Goal: Task Accomplishment & Management: Use online tool/utility

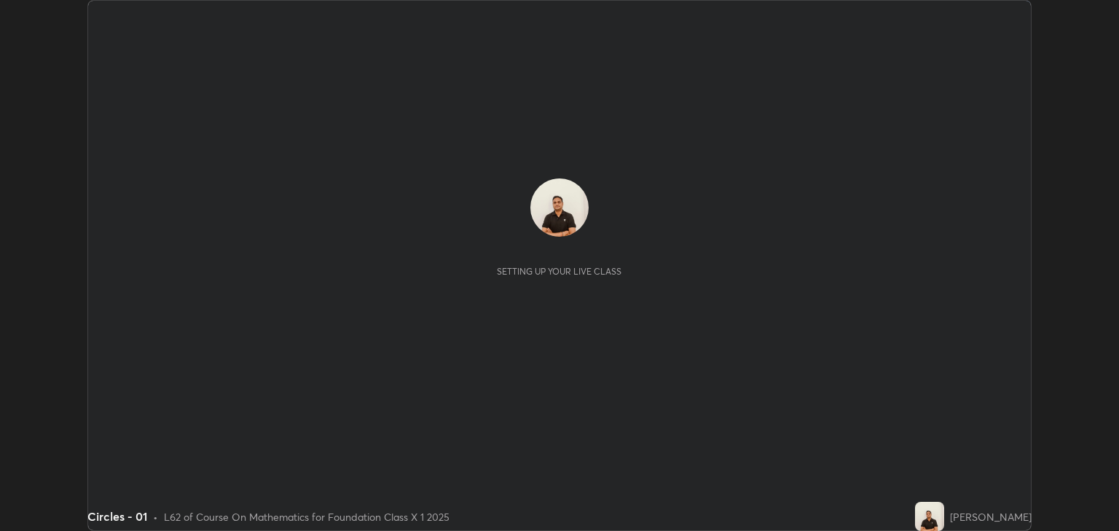
scroll to position [531, 1119]
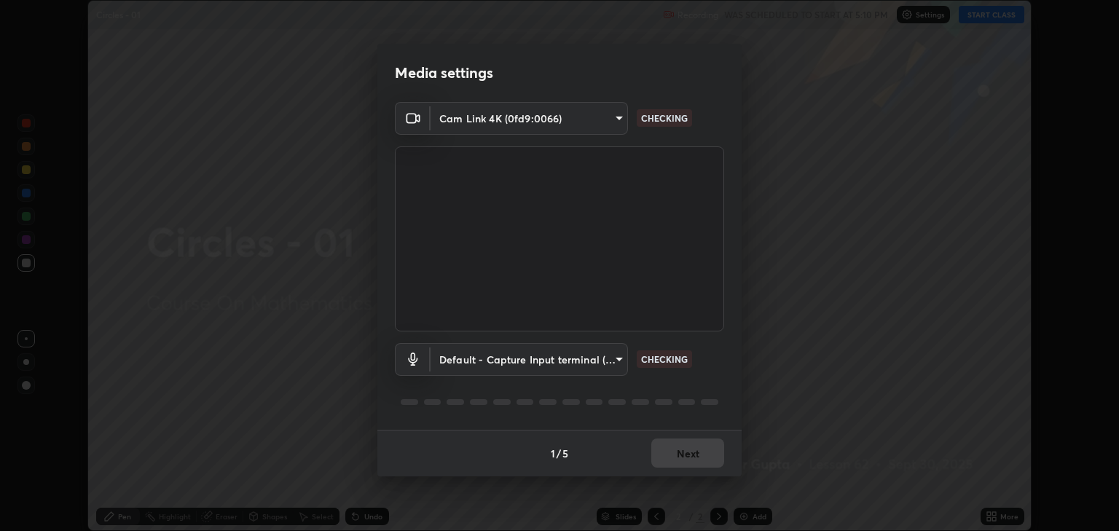
type input "3328cde424a25390179a7ca00da1373b9c8fa94f48d999d528576bd62ee58b72"
type input "default"
click at [666, 452] on button "Next" at bounding box center [687, 452] width 73 height 29
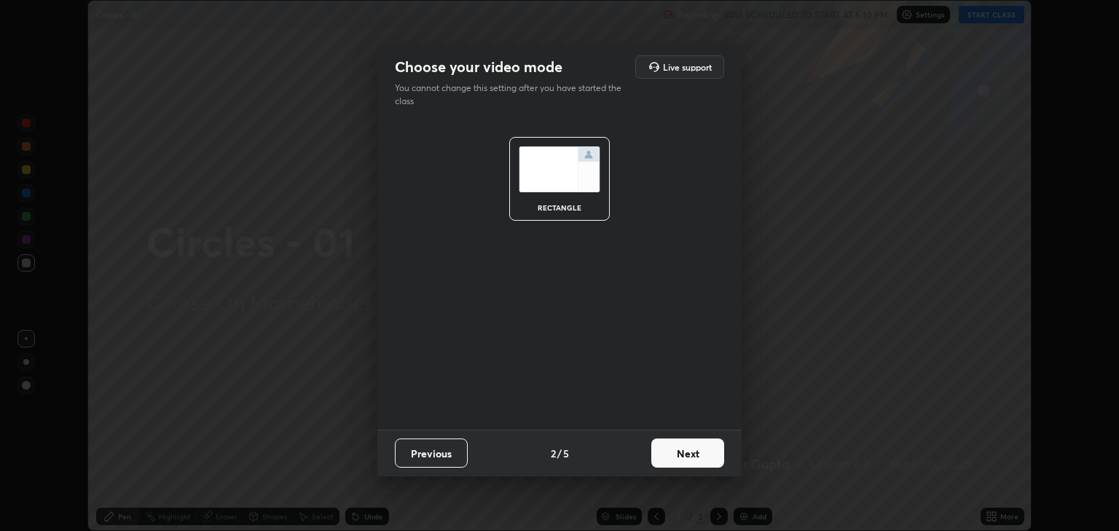
click at [670, 455] on button "Next" at bounding box center [687, 452] width 73 height 29
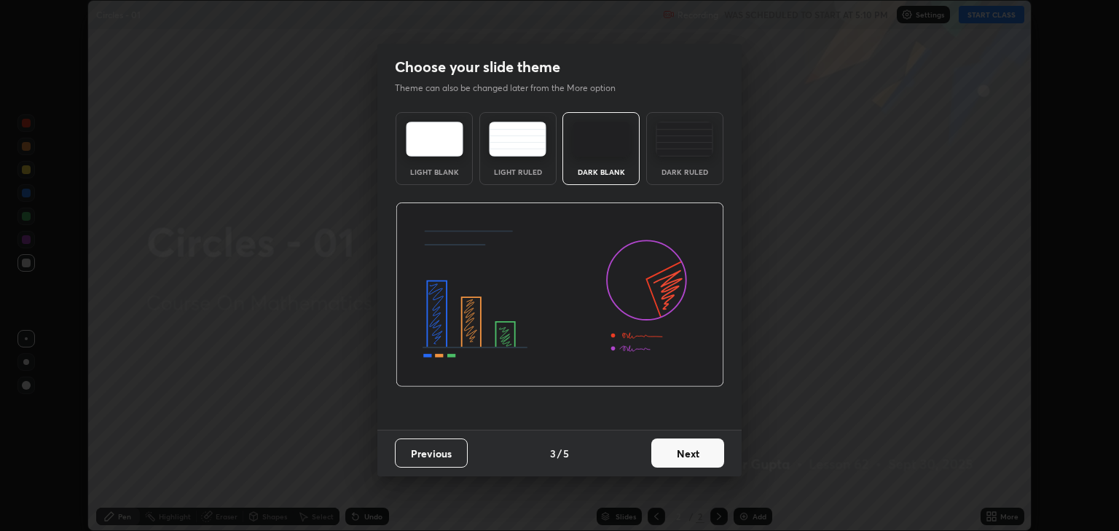
click at [668, 453] on button "Next" at bounding box center [687, 452] width 73 height 29
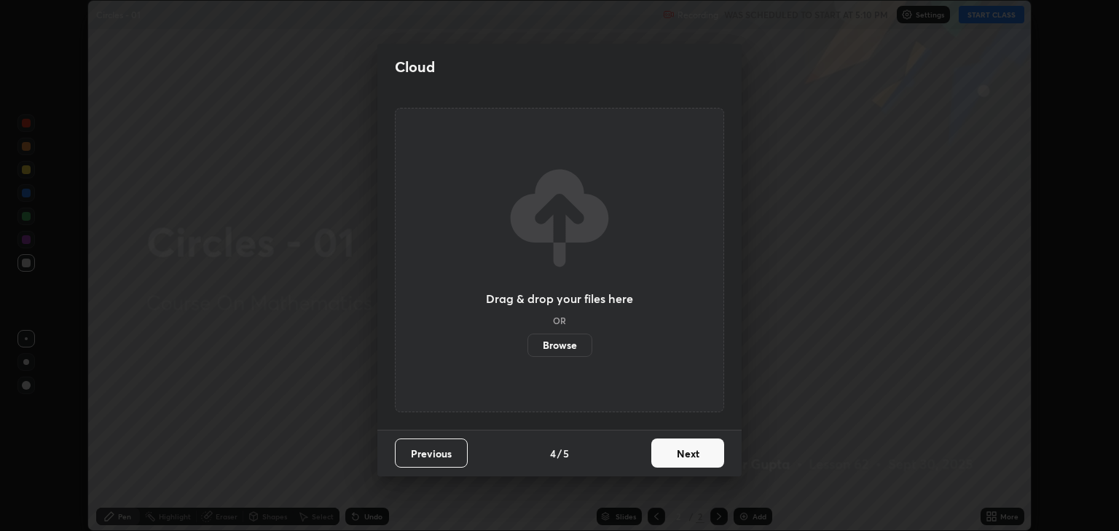
click at [667, 457] on button "Next" at bounding box center [687, 452] width 73 height 29
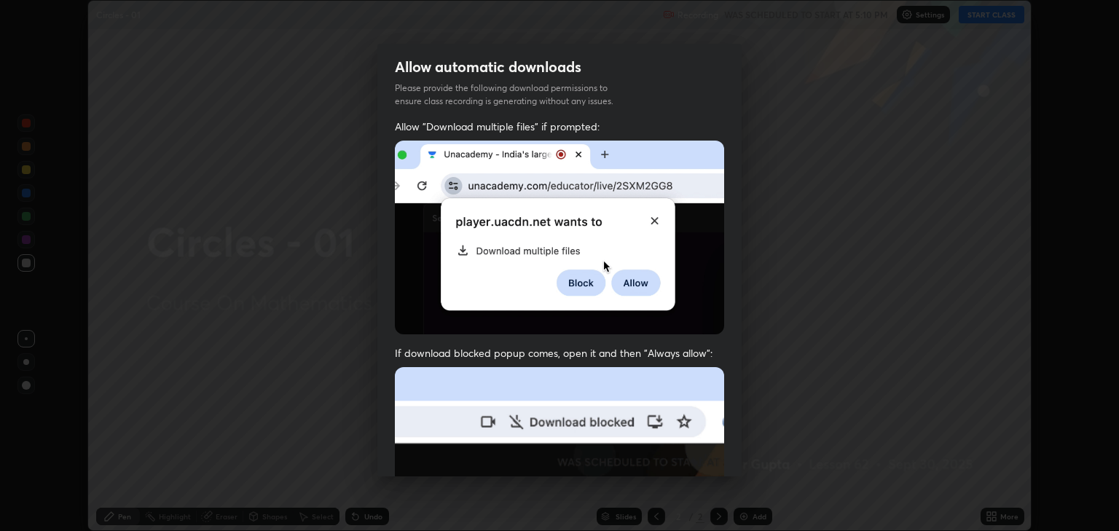
click at [666, 453] on img at bounding box center [559, 526] width 329 height 318
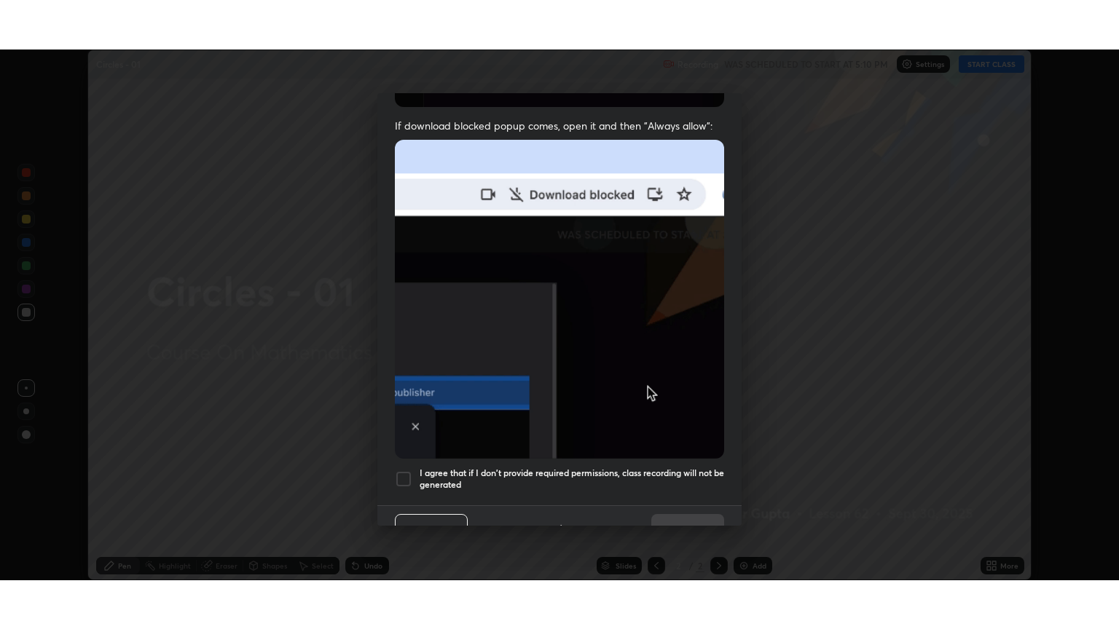
scroll to position [295, 0]
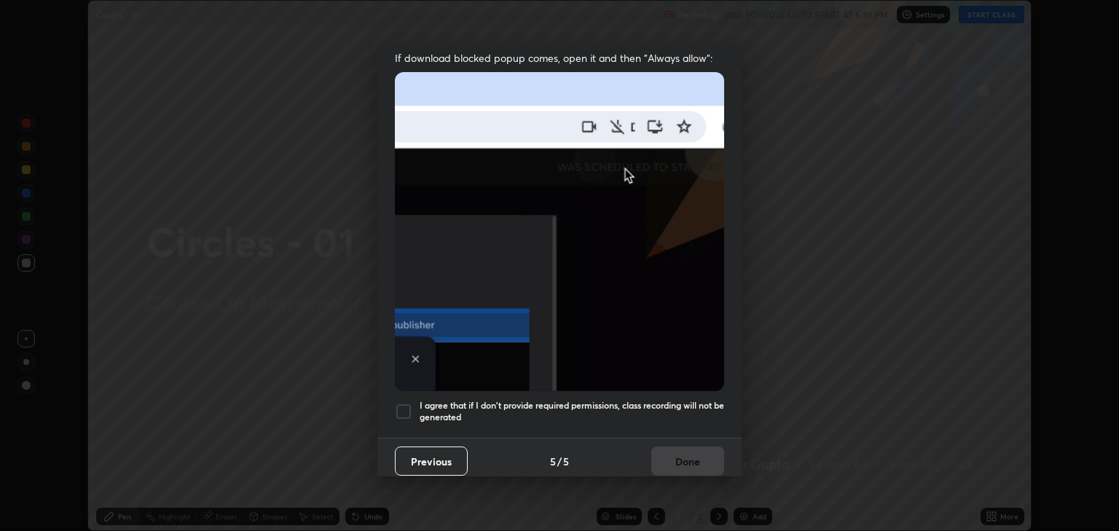
click at [402, 403] on div at bounding box center [403, 411] width 17 height 17
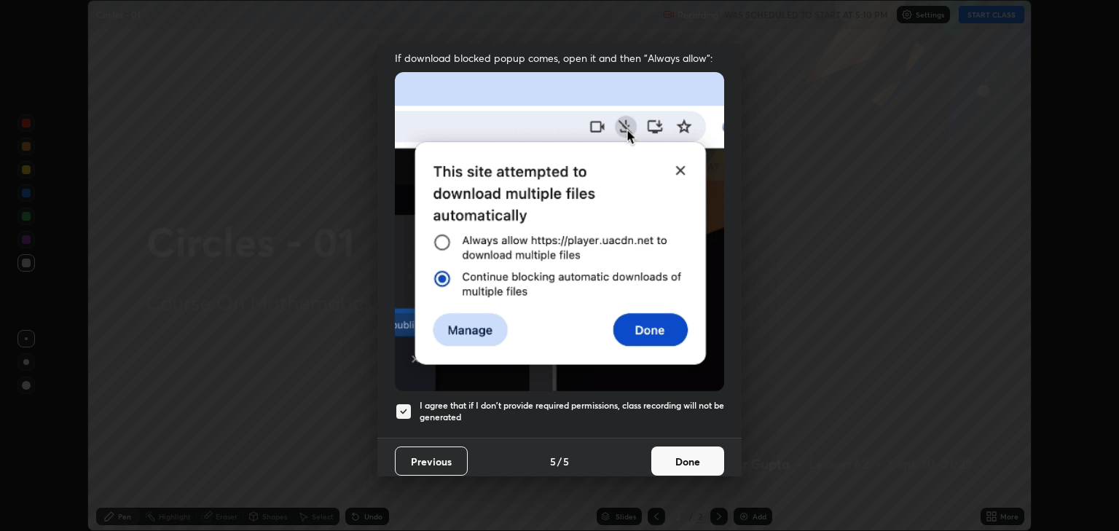
click at [669, 452] on button "Done" at bounding box center [687, 461] width 73 height 29
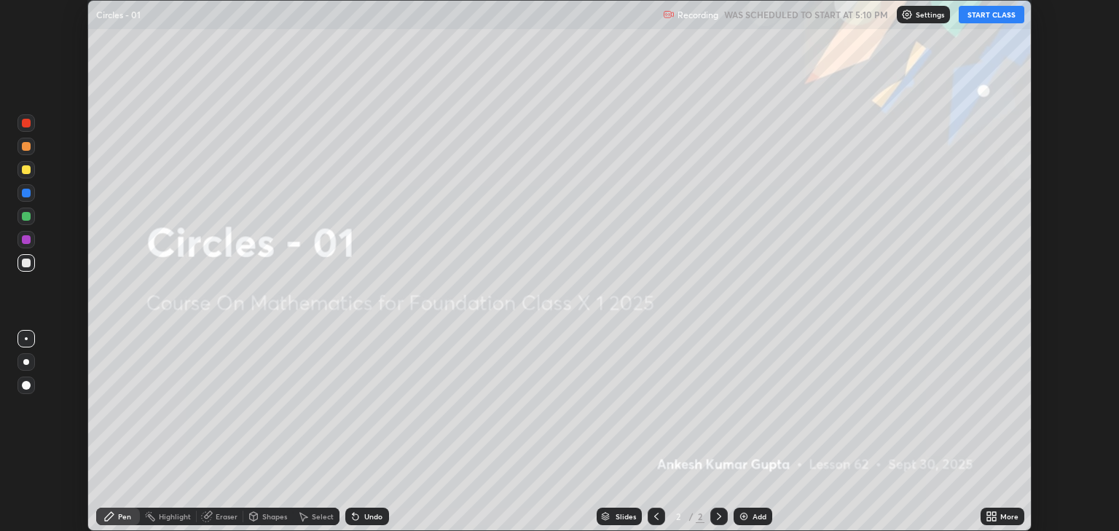
click at [980, 22] on button "START CLASS" at bounding box center [992, 14] width 66 height 17
click at [1002, 519] on div "More" at bounding box center [1009, 516] width 18 height 7
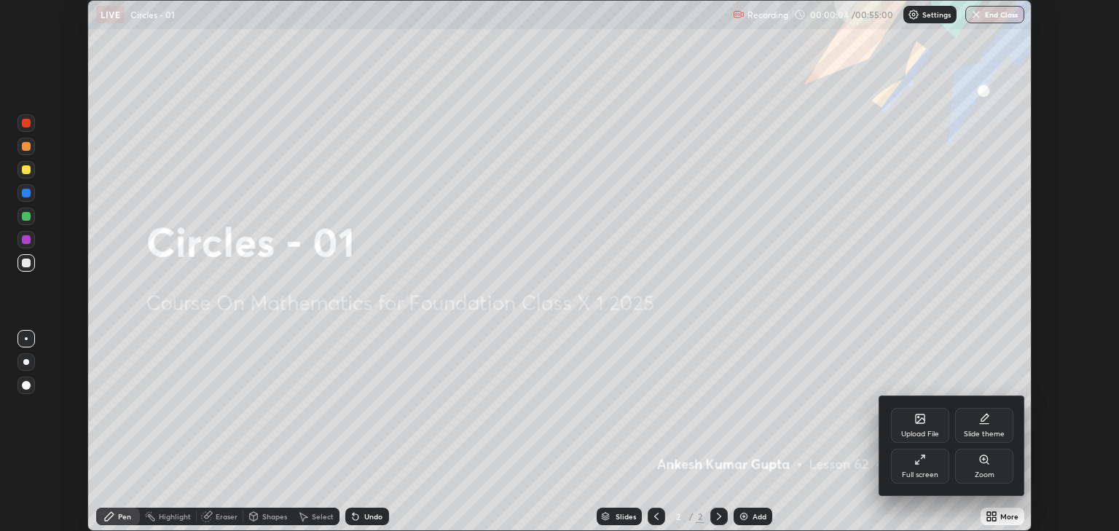
click at [916, 455] on icon at bounding box center [920, 460] width 12 height 12
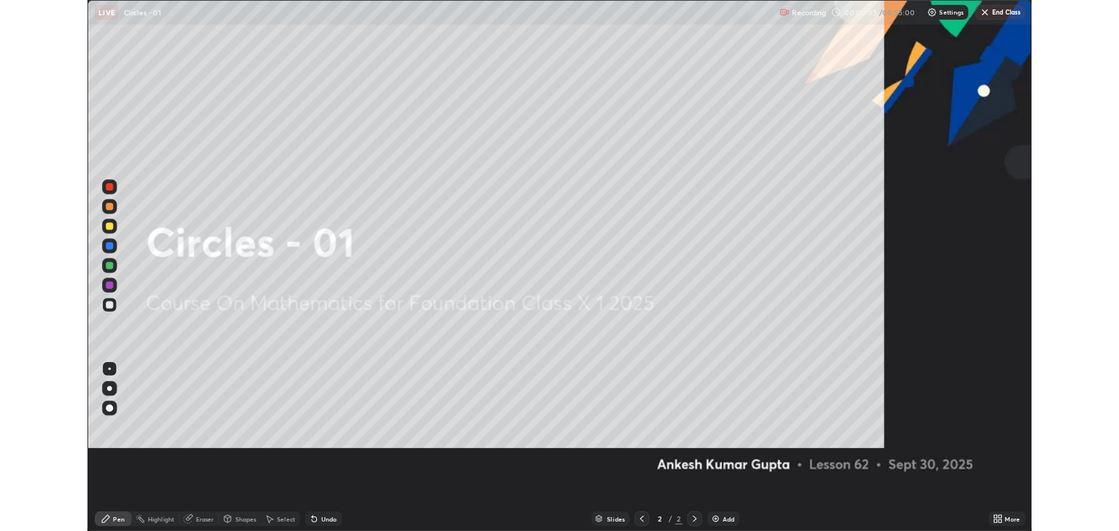
scroll to position [629, 1119]
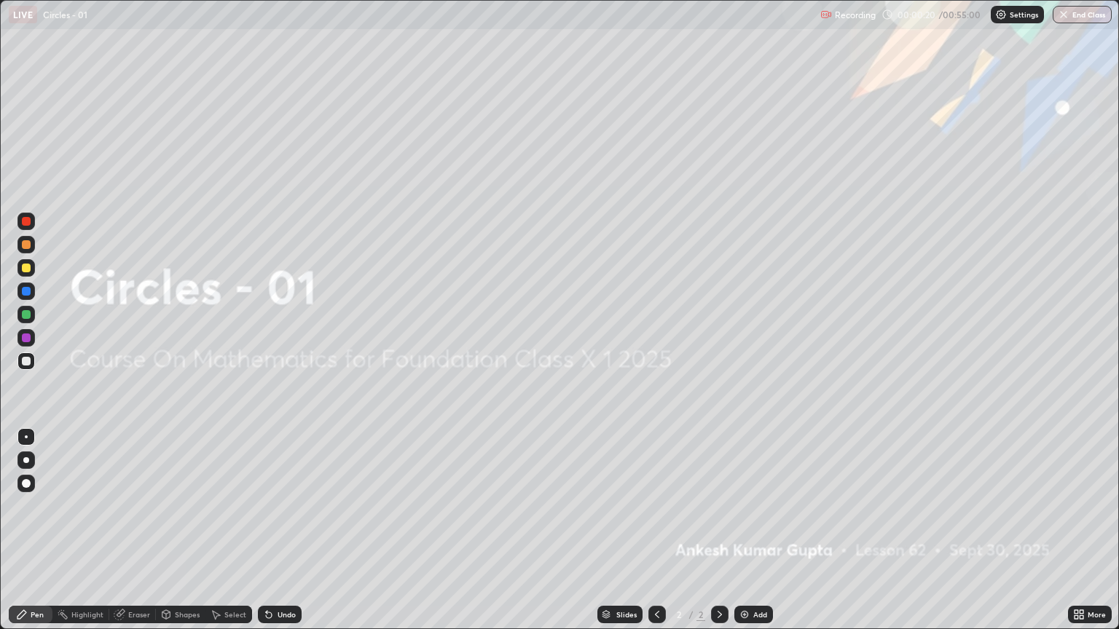
click at [749, 530] on div "Add" at bounding box center [753, 614] width 39 height 17
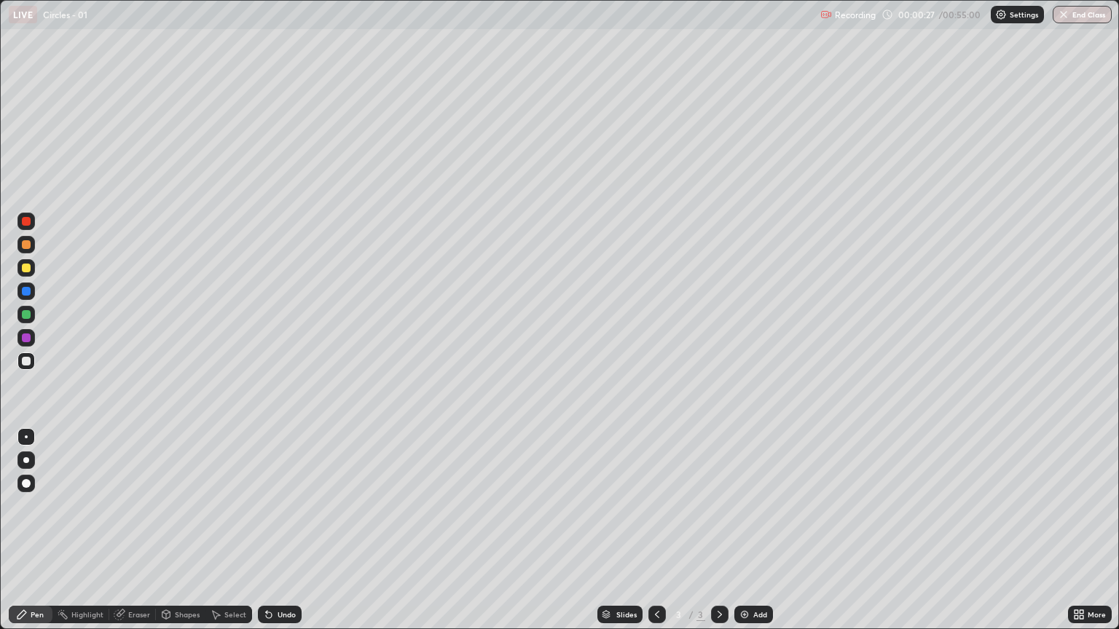
click at [175, 530] on div "Shapes" at bounding box center [187, 614] width 25 height 7
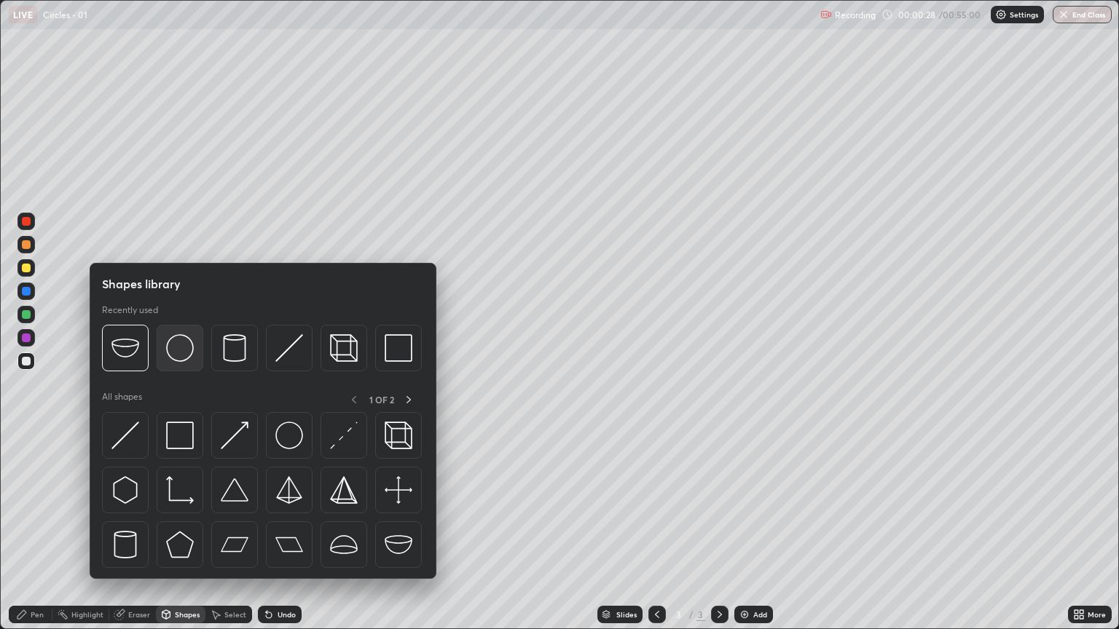
click at [183, 360] on img at bounding box center [180, 348] width 28 height 28
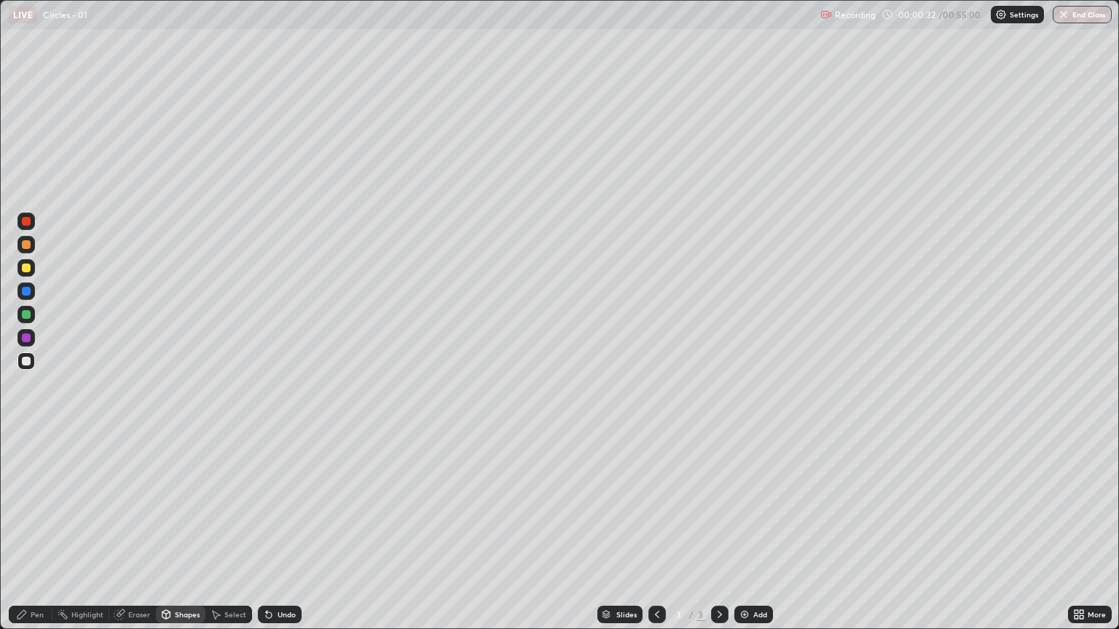
click at [49, 530] on div "Pen" at bounding box center [31, 614] width 44 height 17
click at [29, 270] on div at bounding box center [26, 268] width 9 height 9
click at [175, 530] on div "Shapes" at bounding box center [187, 614] width 25 height 7
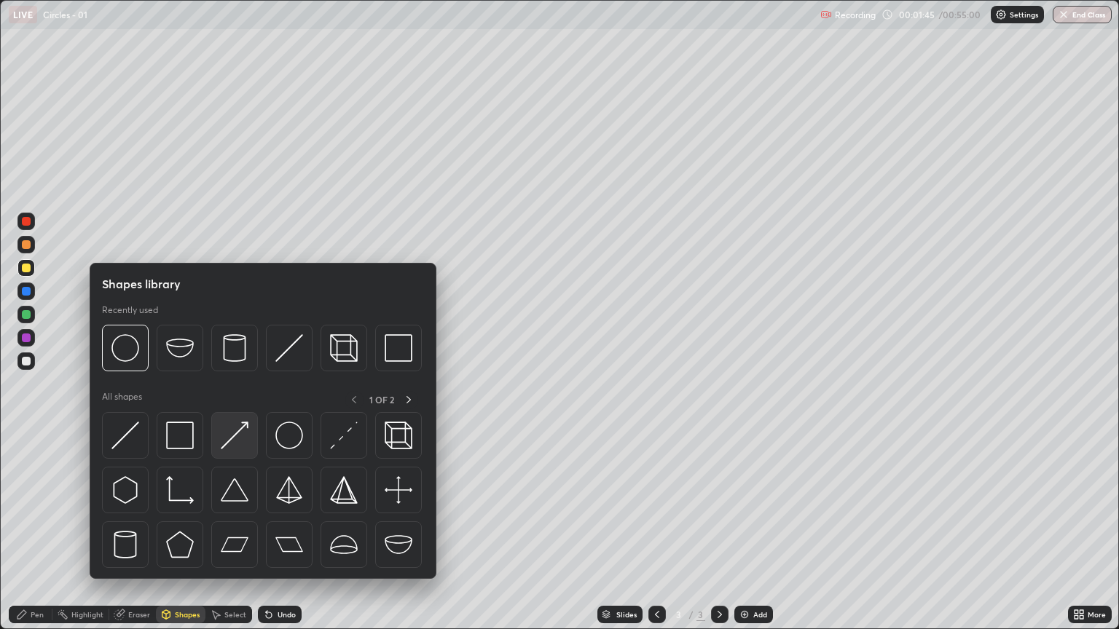
click at [228, 443] on img at bounding box center [235, 436] width 28 height 28
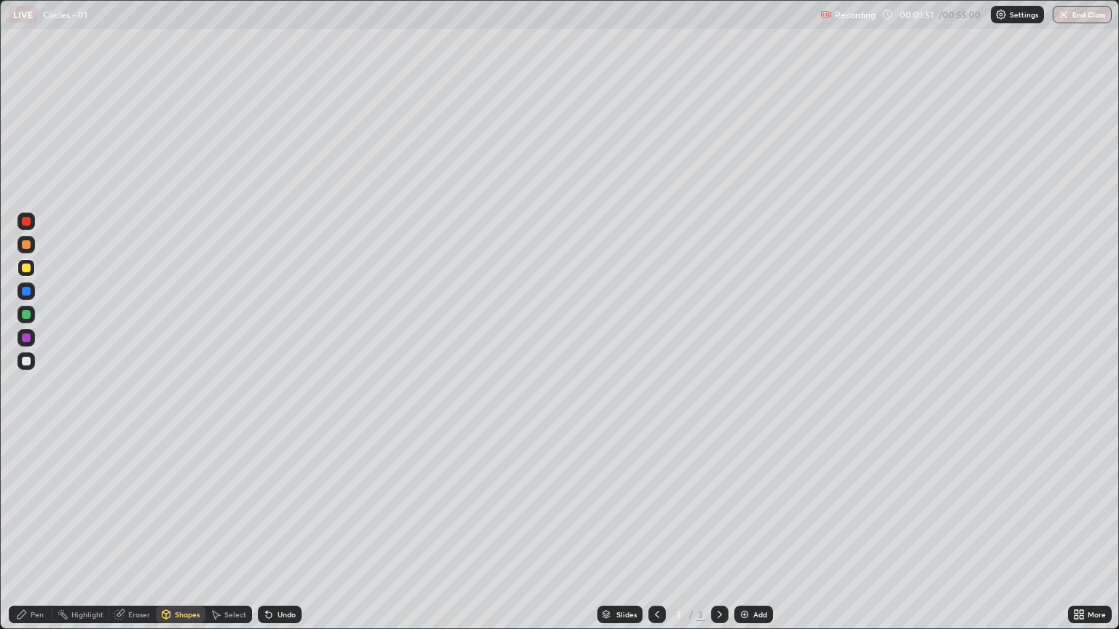
click at [34, 530] on div "Pen" at bounding box center [37, 614] width 13 height 7
click at [177, 530] on div "Shapes" at bounding box center [187, 614] width 25 height 7
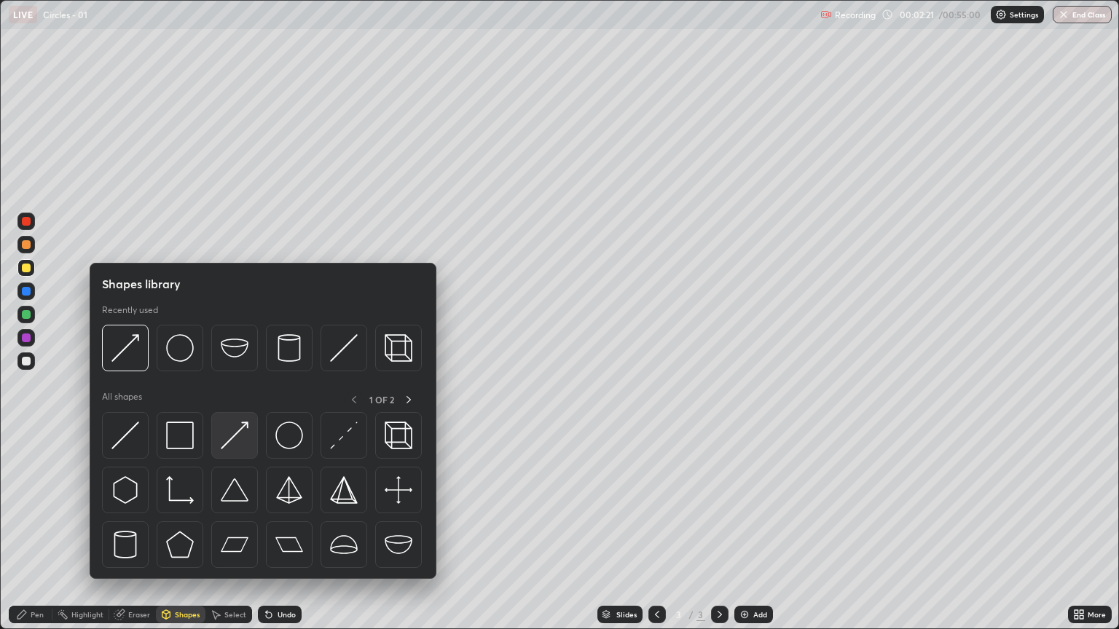
click at [229, 452] on div at bounding box center [234, 435] width 47 height 47
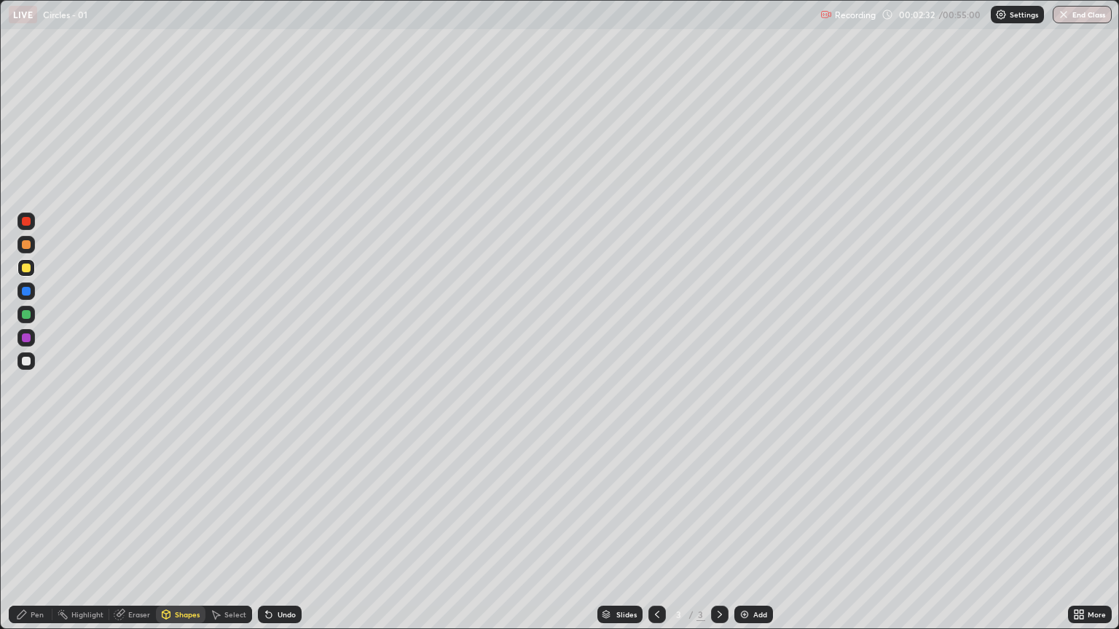
click at [37, 530] on div "Pen" at bounding box center [37, 614] width 13 height 7
click at [29, 360] on div at bounding box center [26, 361] width 9 height 9
click at [139, 530] on div "Eraser" at bounding box center [139, 614] width 22 height 7
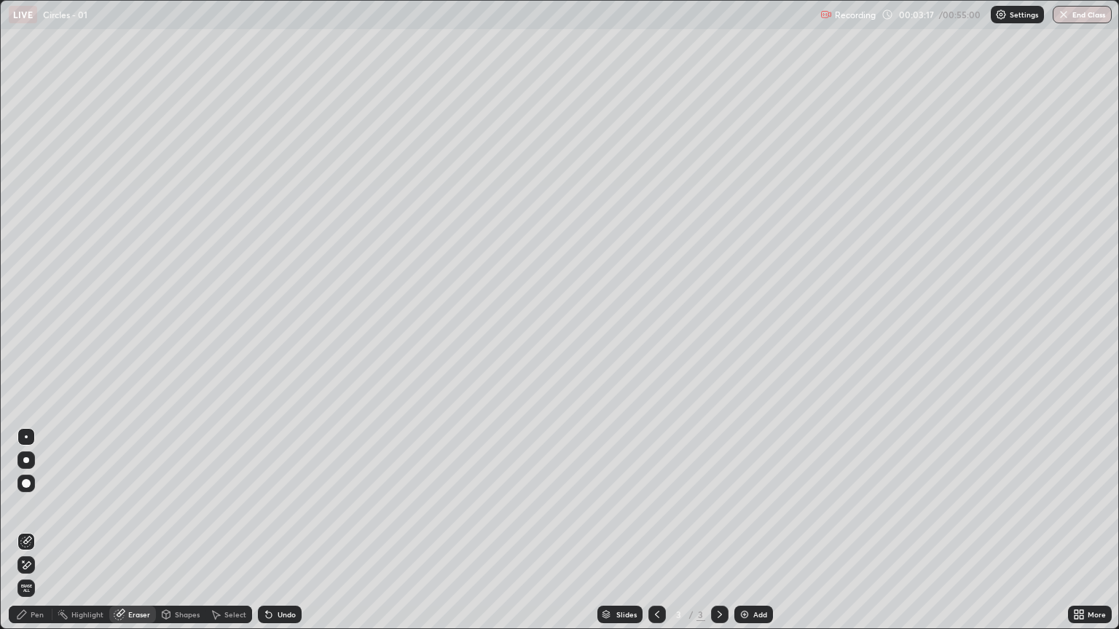
click at [29, 530] on div "Pen" at bounding box center [31, 614] width 44 height 17
click at [142, 530] on div "Eraser" at bounding box center [139, 614] width 22 height 7
click at [287, 530] on div "Undo" at bounding box center [287, 614] width 18 height 7
click at [33, 530] on div "Pen" at bounding box center [37, 614] width 13 height 7
click at [138, 530] on div "Eraser" at bounding box center [139, 614] width 22 height 7
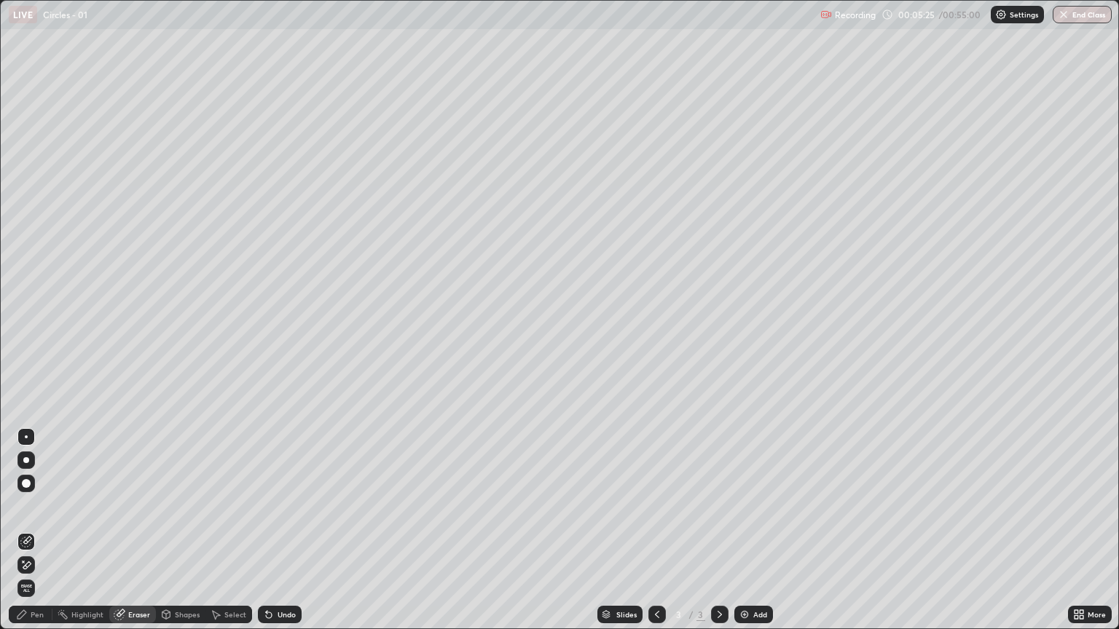
click at [28, 530] on div "Pen" at bounding box center [31, 614] width 44 height 17
click at [39, 530] on div "Pen" at bounding box center [37, 614] width 13 height 7
click at [131, 530] on div "Eraser" at bounding box center [139, 614] width 22 height 7
click at [184, 530] on div "Shapes" at bounding box center [187, 614] width 25 height 7
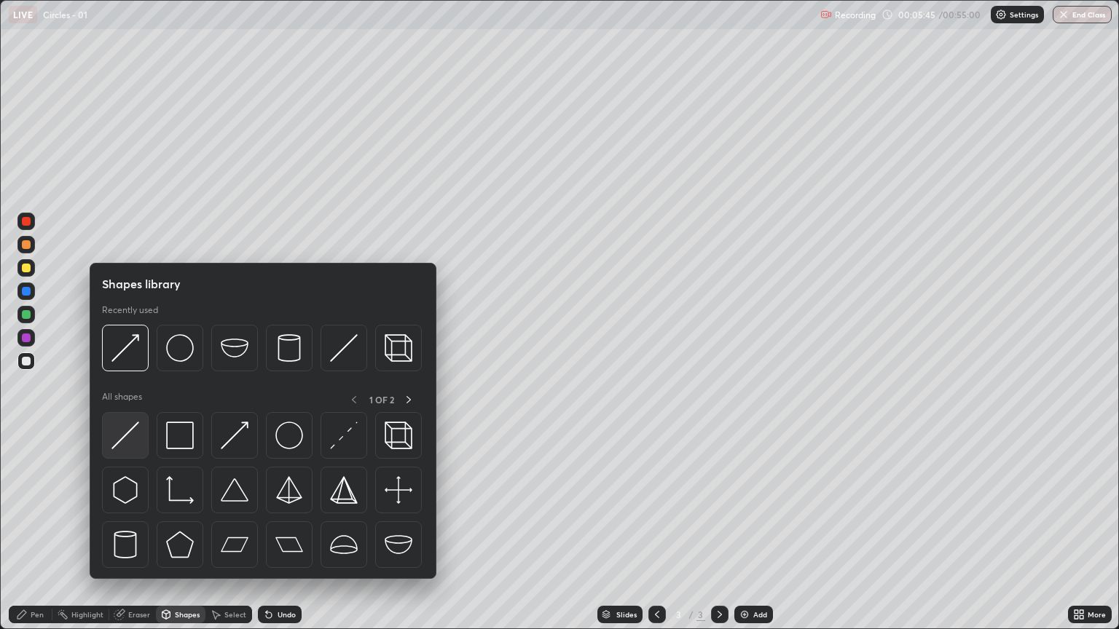
click at [134, 441] on img at bounding box center [125, 436] width 28 height 28
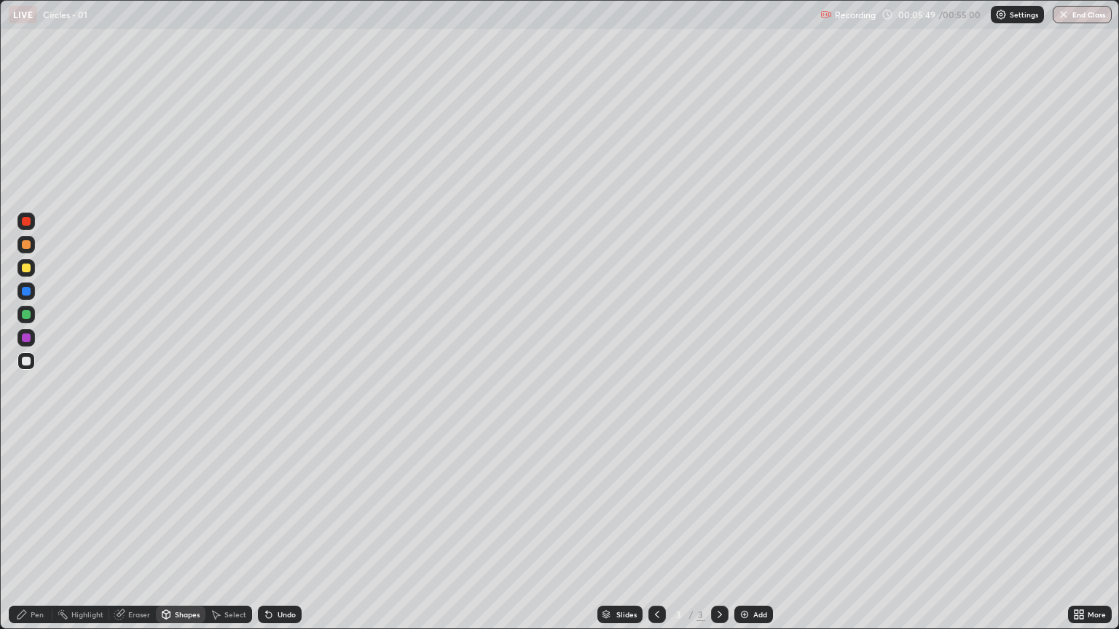
click at [33, 530] on div "Pen" at bounding box center [31, 614] width 44 height 17
click at [747, 530] on img at bounding box center [745, 615] width 12 height 12
click at [179, 530] on div "Shapes" at bounding box center [187, 614] width 25 height 7
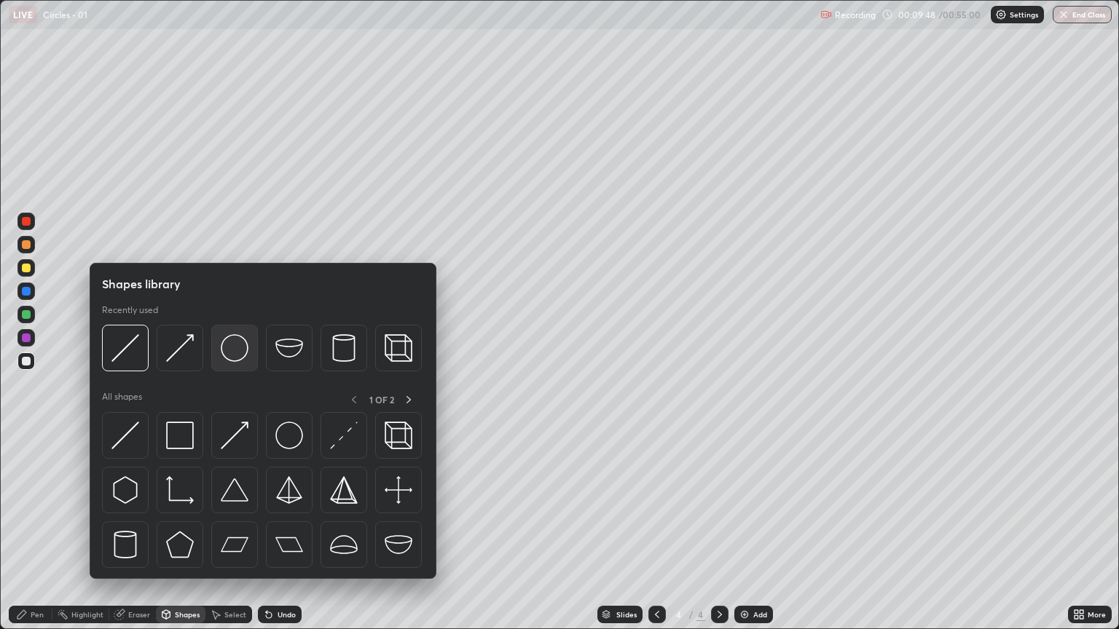
click at [237, 353] on img at bounding box center [235, 348] width 28 height 28
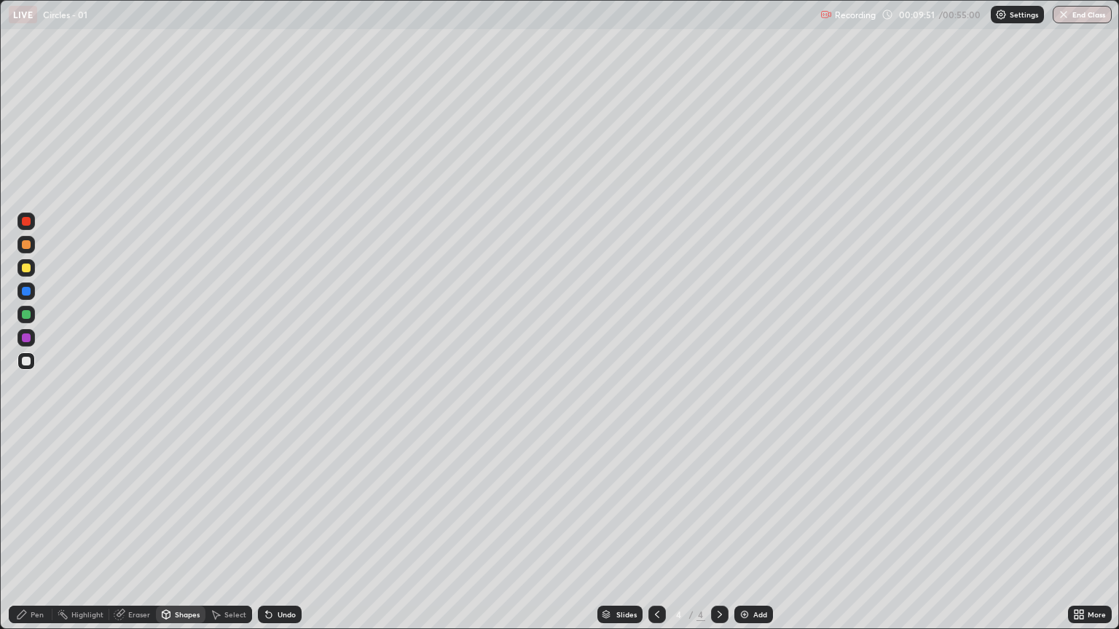
click at [178, 530] on div "Shapes" at bounding box center [187, 614] width 25 height 7
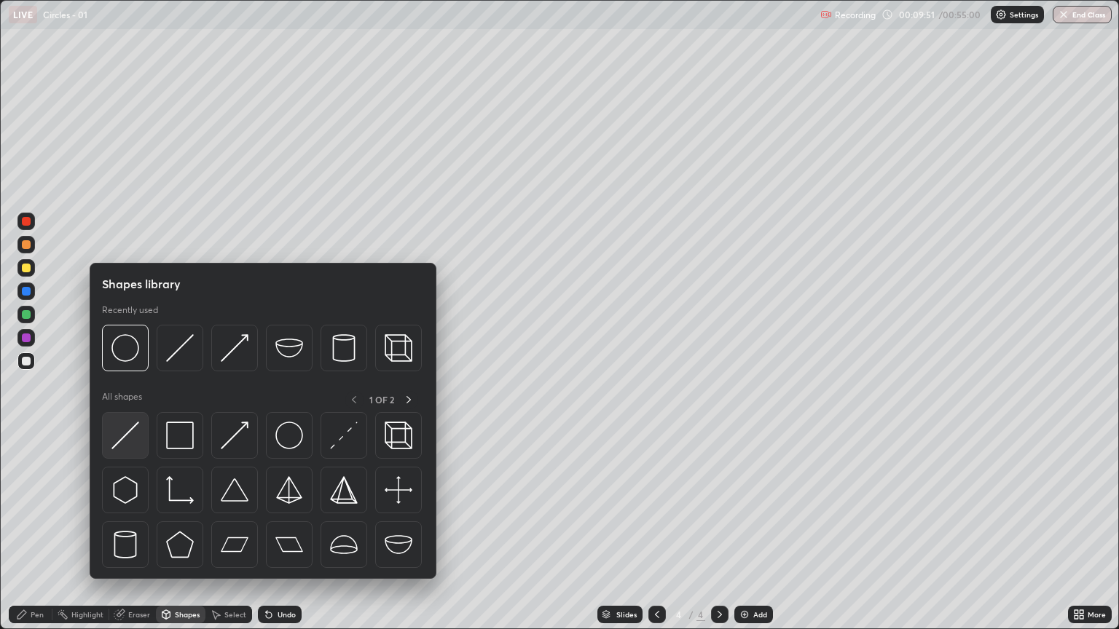
click at [127, 443] on img at bounding box center [125, 436] width 28 height 28
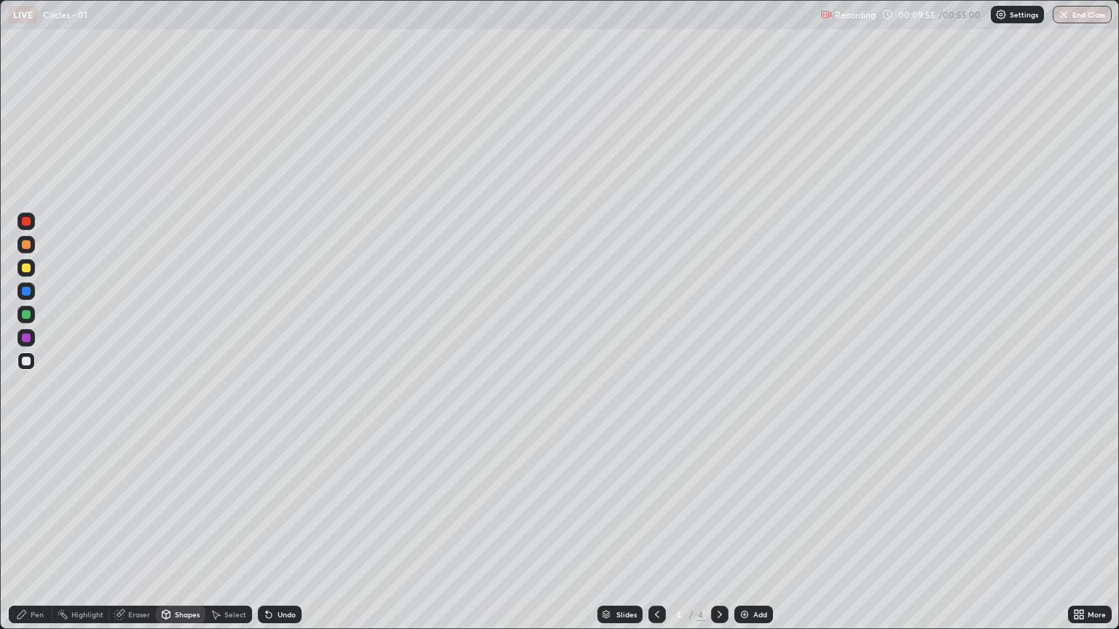
click at [278, 530] on div "Undo" at bounding box center [287, 614] width 18 height 7
click at [180, 530] on div "Shapes" at bounding box center [187, 614] width 25 height 7
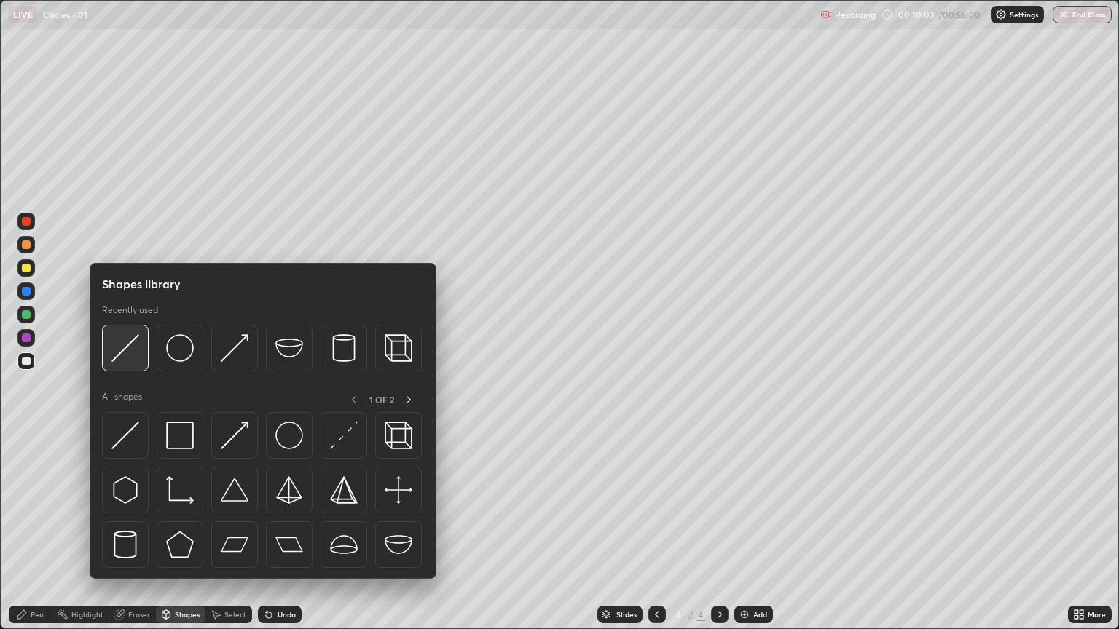
click at [125, 357] on img at bounding box center [125, 348] width 28 height 28
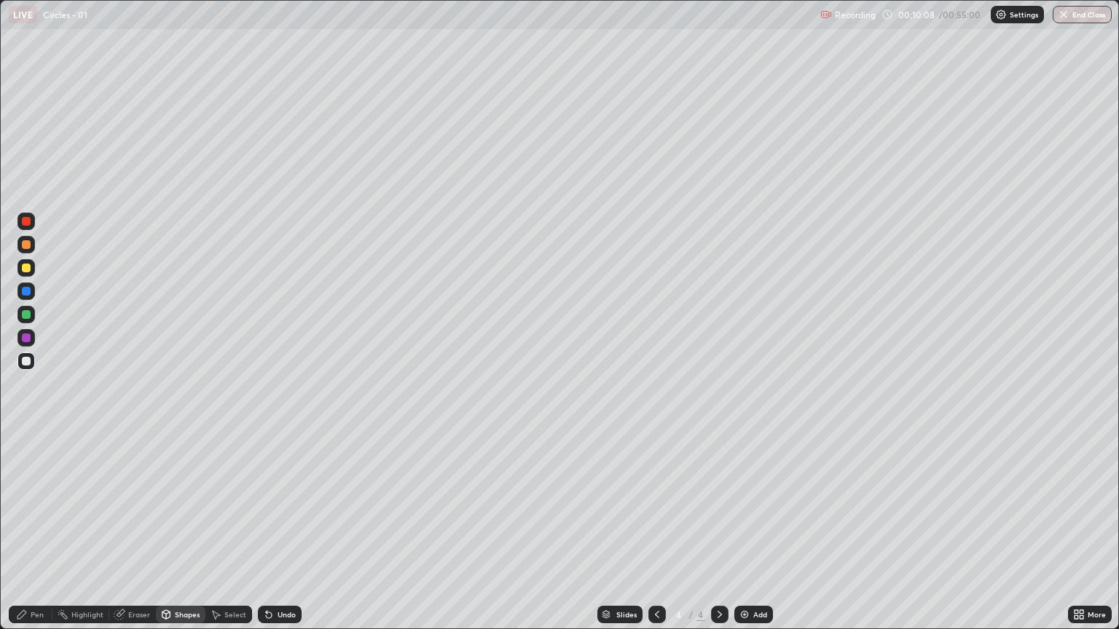
click at [41, 530] on div "Pen" at bounding box center [37, 614] width 13 height 7
click at [138, 530] on div "Eraser" at bounding box center [139, 614] width 22 height 7
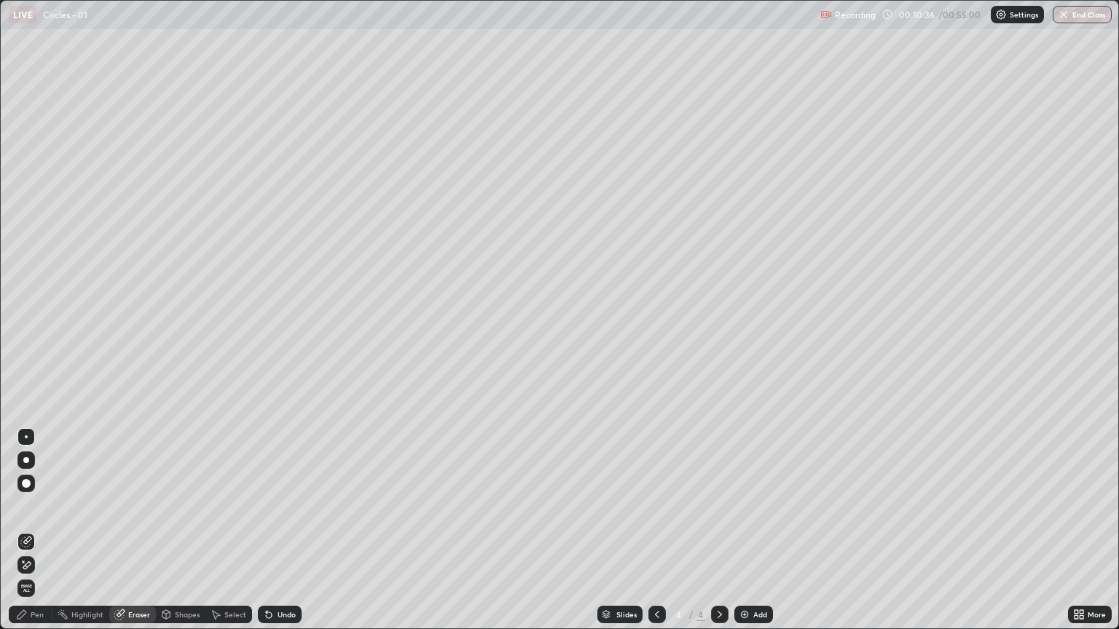
click at [170, 530] on div "Shapes" at bounding box center [181, 614] width 50 height 17
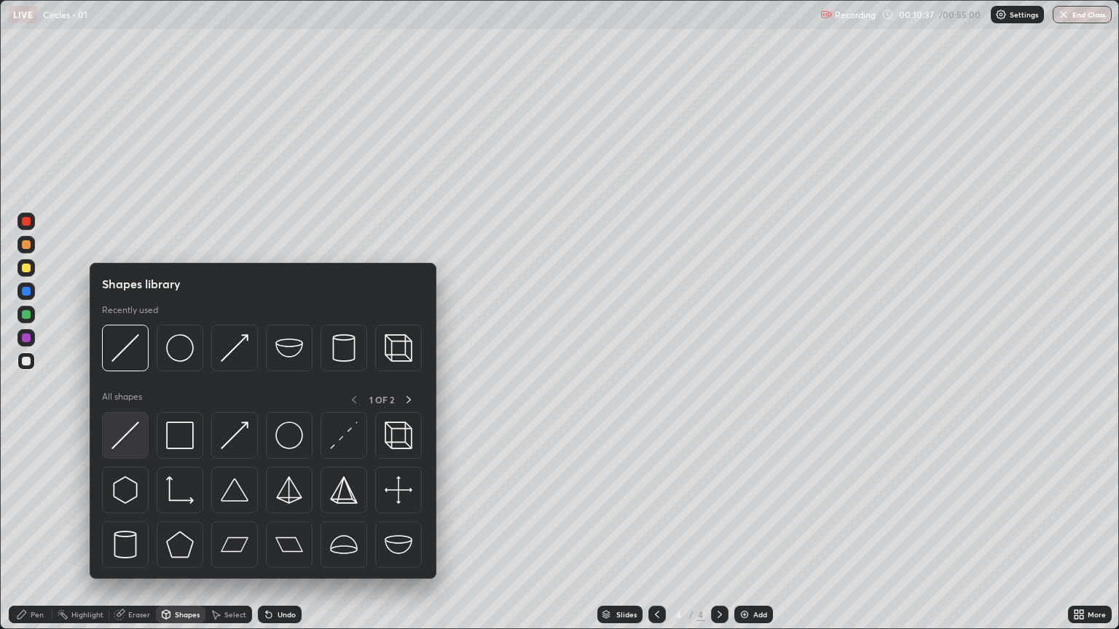
click at [131, 434] on img at bounding box center [125, 436] width 28 height 28
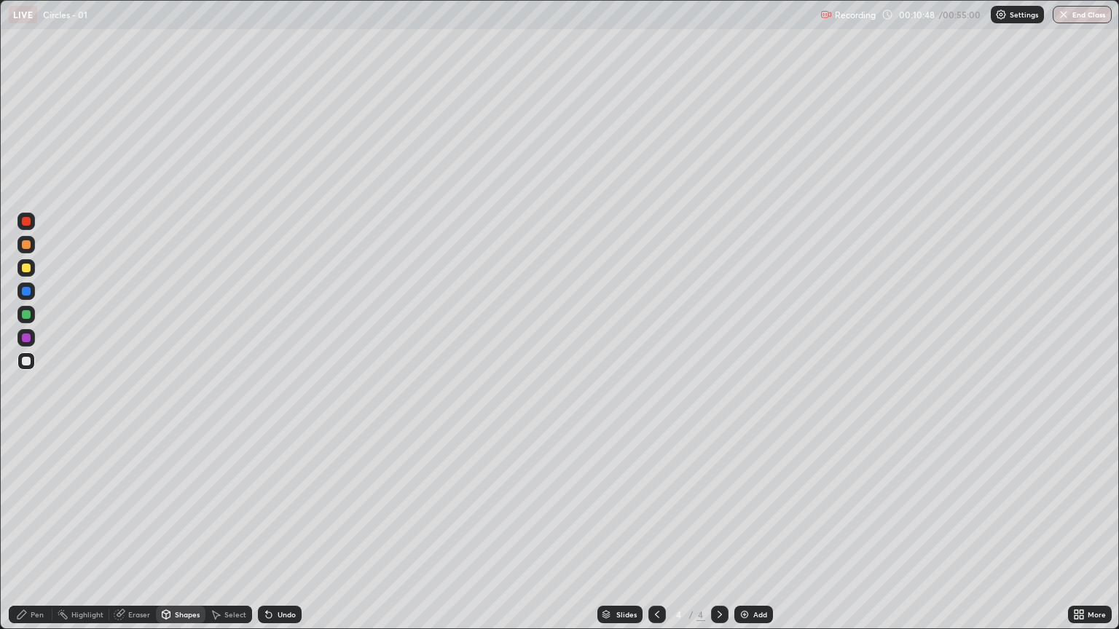
click at [25, 530] on icon at bounding box center [22, 615] width 12 height 12
click at [746, 530] on img at bounding box center [745, 615] width 12 height 12
click at [137, 530] on div "Eraser" at bounding box center [139, 614] width 22 height 7
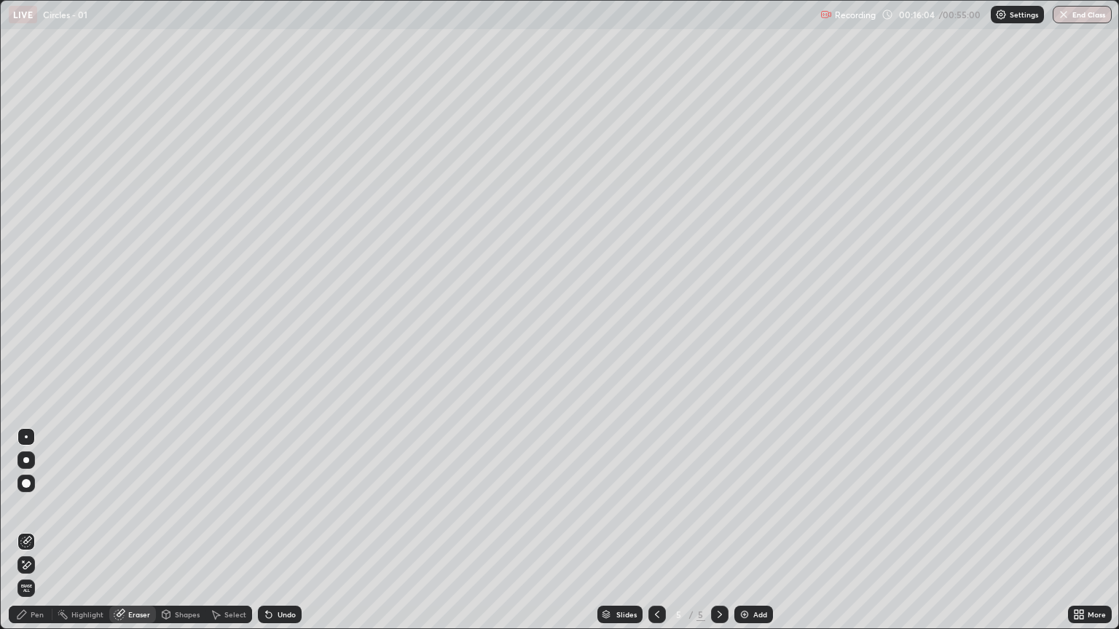
click at [31, 530] on div "Pen" at bounding box center [37, 614] width 13 height 7
click at [136, 530] on div "Eraser" at bounding box center [139, 614] width 22 height 7
click at [36, 530] on div "Pen" at bounding box center [37, 614] width 13 height 7
click at [141, 530] on div "Eraser" at bounding box center [139, 614] width 22 height 7
click at [181, 530] on div "Shapes" at bounding box center [187, 614] width 25 height 7
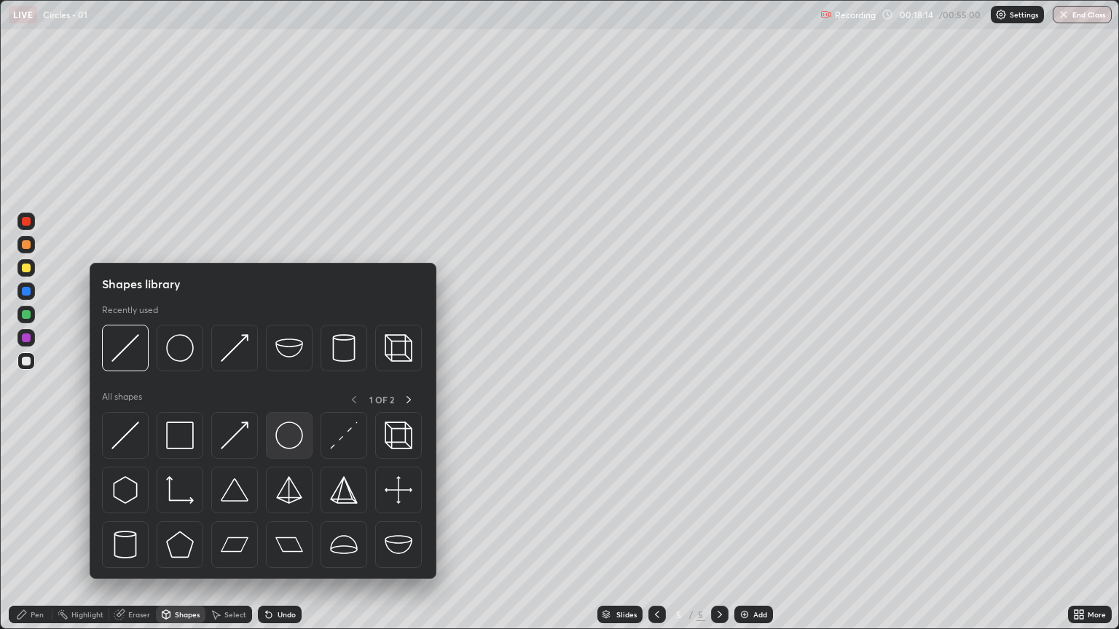
click at [291, 442] on img at bounding box center [289, 436] width 28 height 28
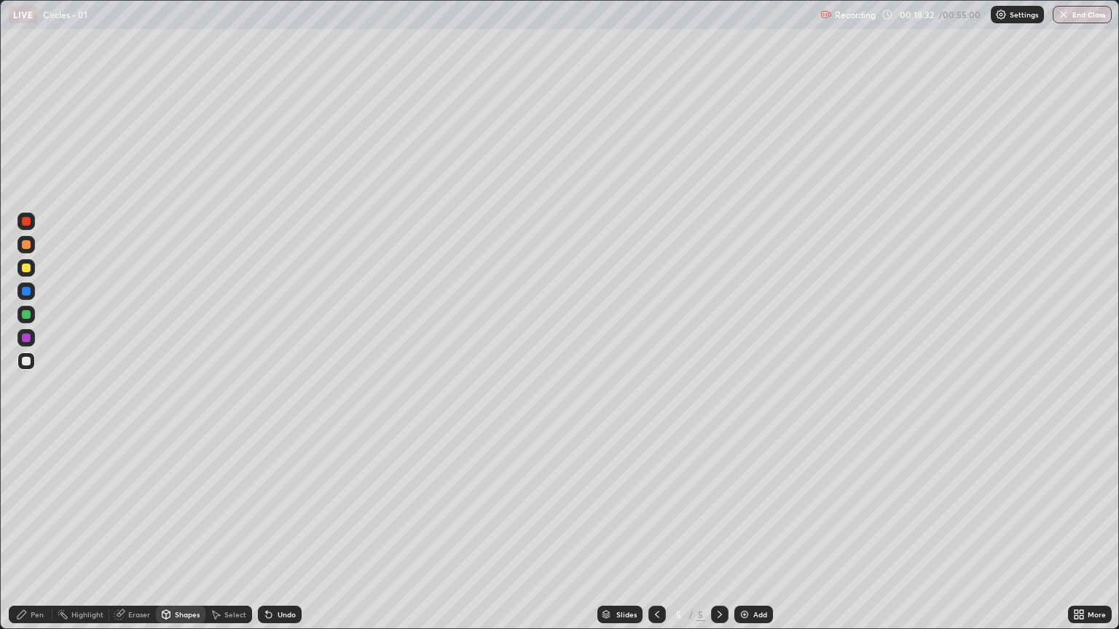
click at [30, 530] on div "Pen" at bounding box center [31, 614] width 44 height 17
click at [189, 530] on div "Shapes" at bounding box center [187, 614] width 25 height 7
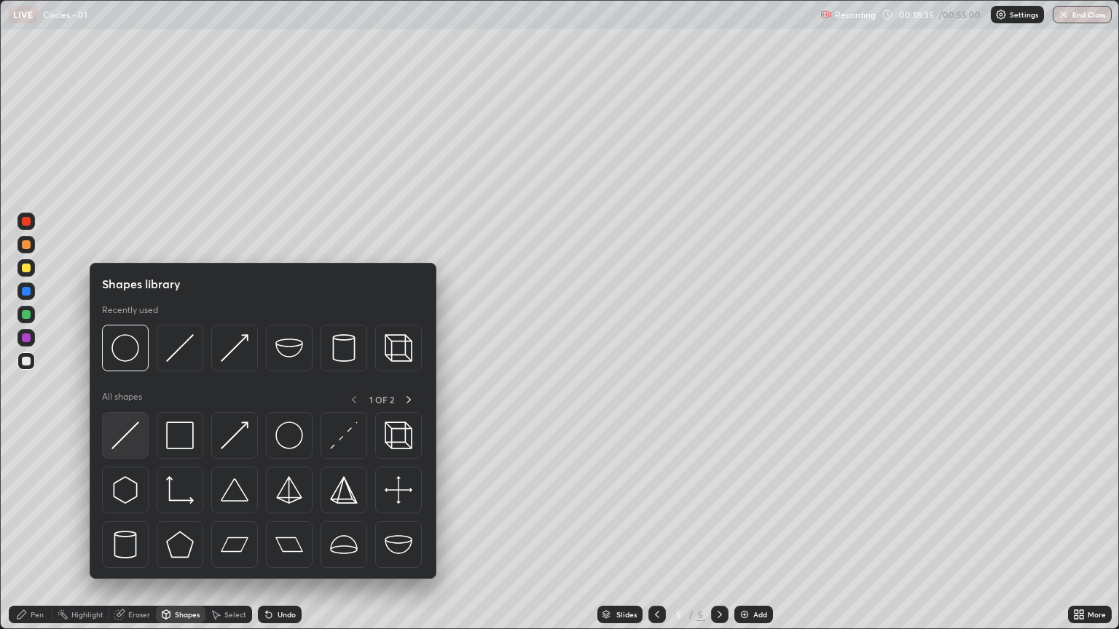
click at [134, 441] on img at bounding box center [125, 436] width 28 height 28
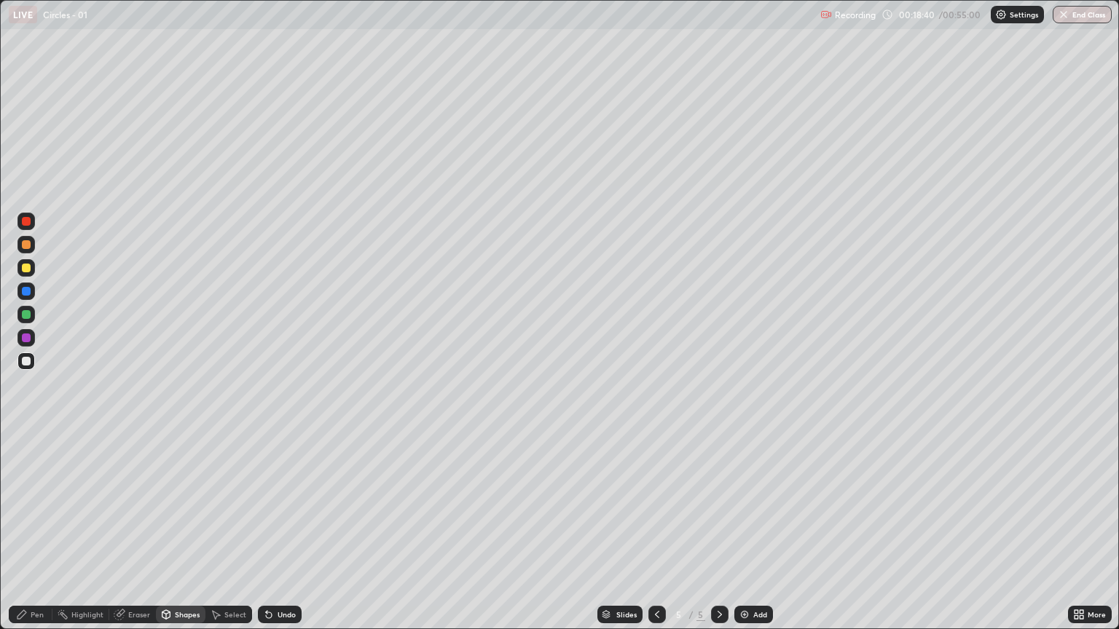
click at [24, 530] on div "Pen" at bounding box center [31, 614] width 44 height 17
click at [138, 530] on div "Eraser" at bounding box center [139, 614] width 22 height 7
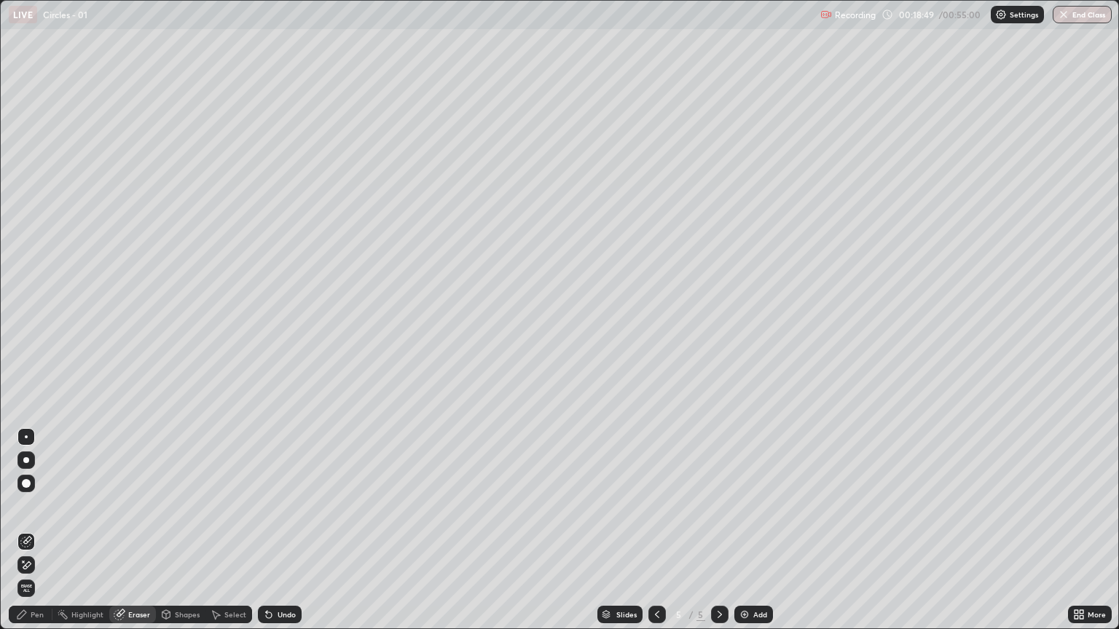
click at [181, 530] on div "Shapes" at bounding box center [181, 614] width 50 height 17
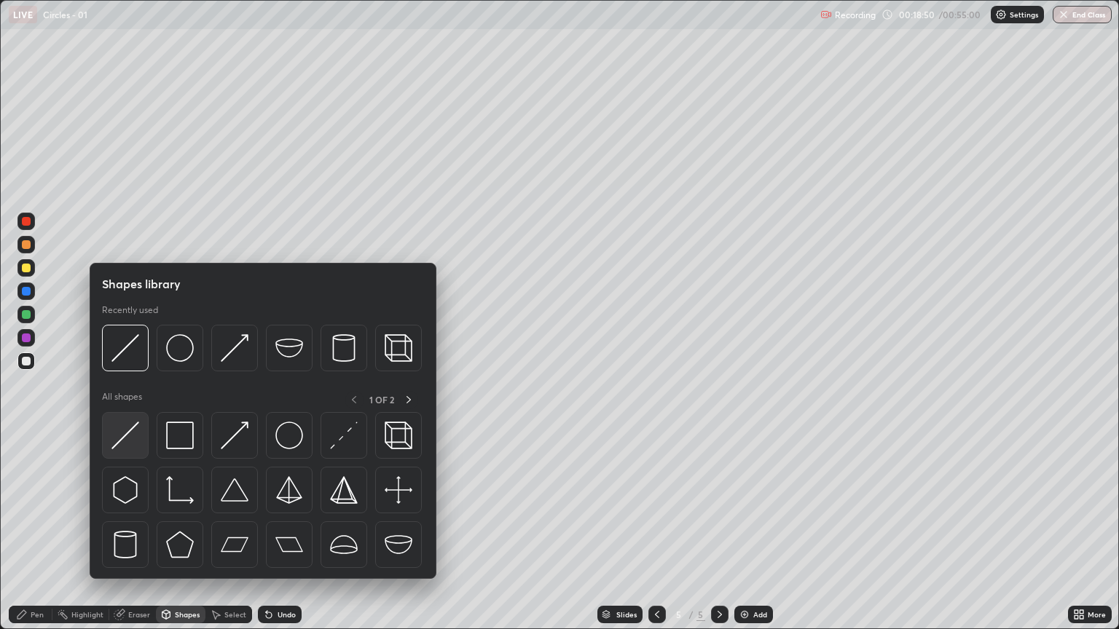
click at [127, 438] on img at bounding box center [125, 436] width 28 height 28
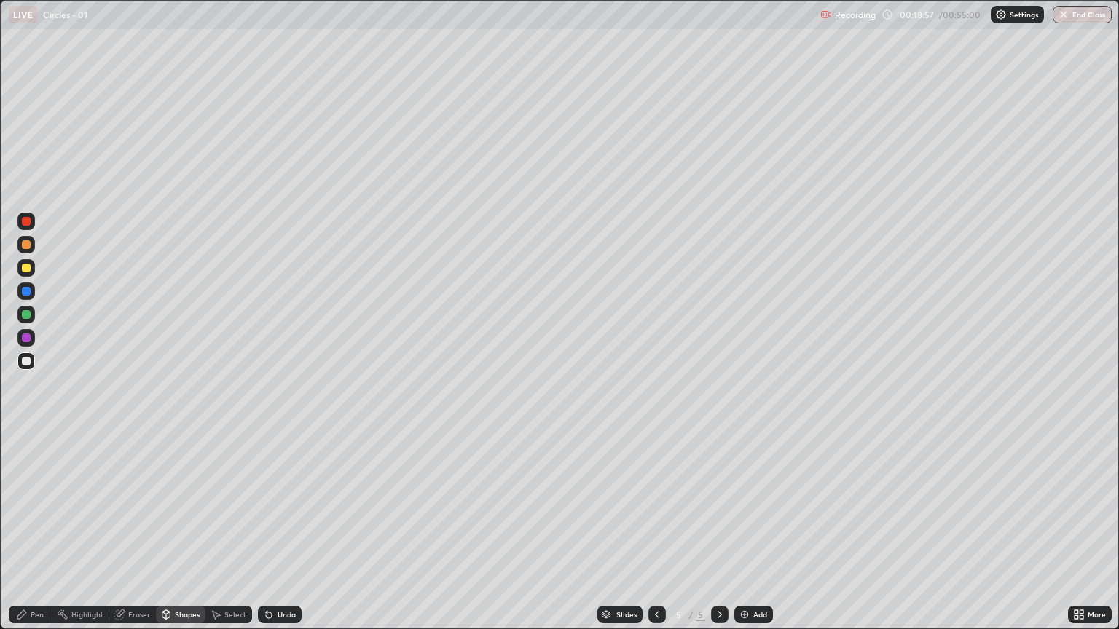
click at [39, 530] on div "Pen" at bounding box center [31, 614] width 44 height 17
click at [181, 530] on div "Shapes" at bounding box center [187, 614] width 25 height 7
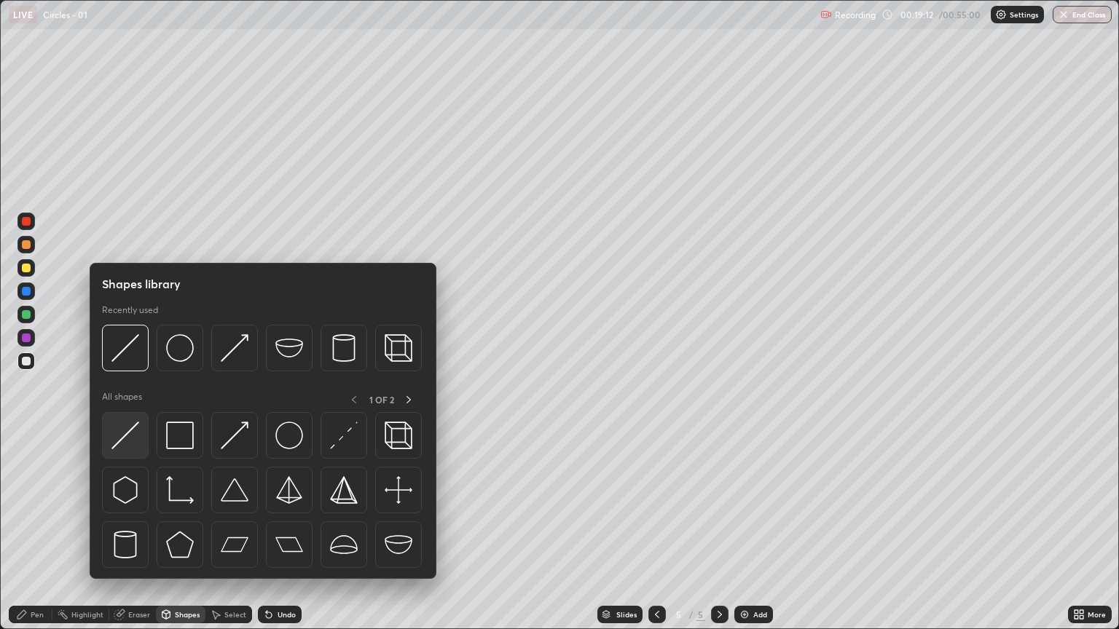
click at [136, 440] on img at bounding box center [125, 436] width 28 height 28
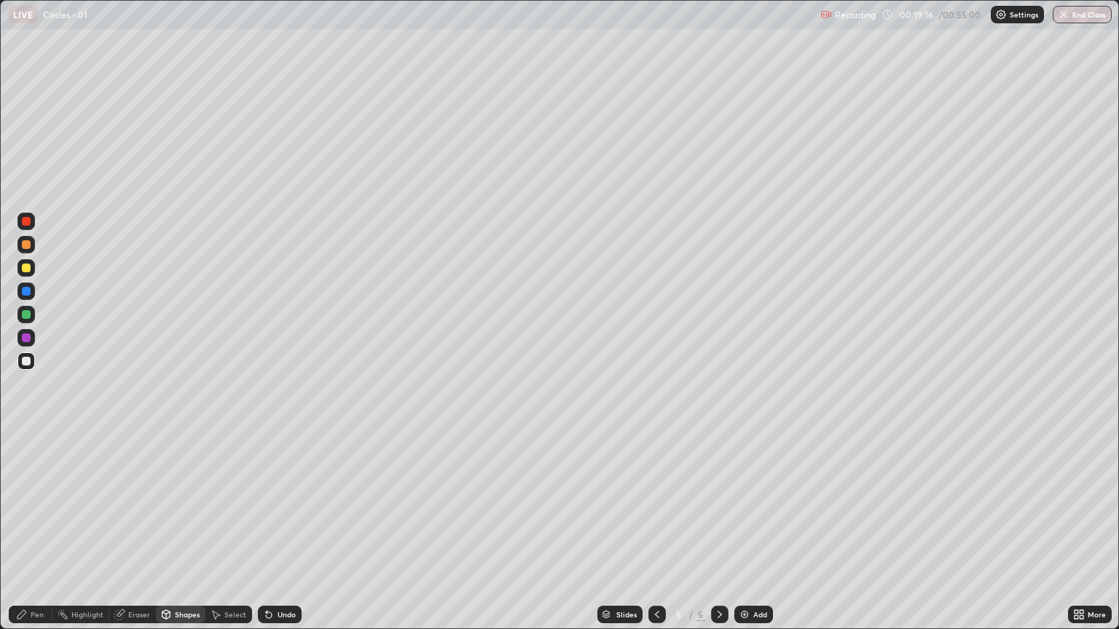
click at [29, 530] on div "Pen" at bounding box center [31, 614] width 44 height 17
click at [744, 530] on img at bounding box center [745, 615] width 12 height 12
click at [166, 530] on icon at bounding box center [166, 614] width 8 height 2
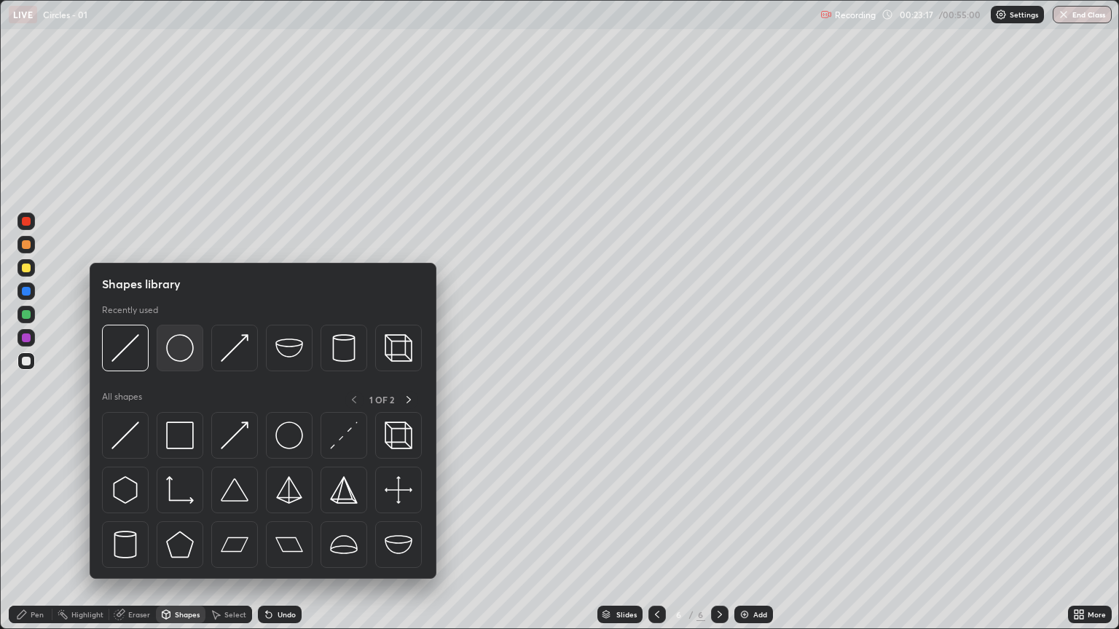
click at [181, 347] on img at bounding box center [180, 348] width 28 height 28
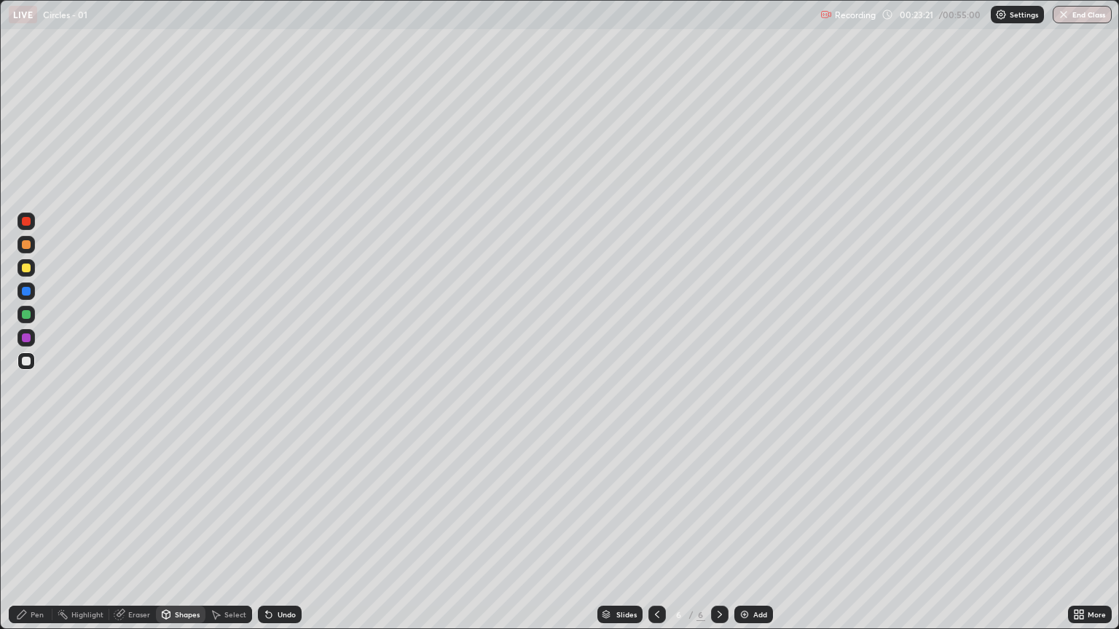
click at [38, 530] on div "Pen" at bounding box center [37, 614] width 13 height 7
click at [29, 530] on div "Pen" at bounding box center [31, 614] width 44 height 17
click at [268, 530] on icon at bounding box center [269, 616] width 6 height 6
click at [175, 530] on div "Shapes" at bounding box center [187, 614] width 25 height 7
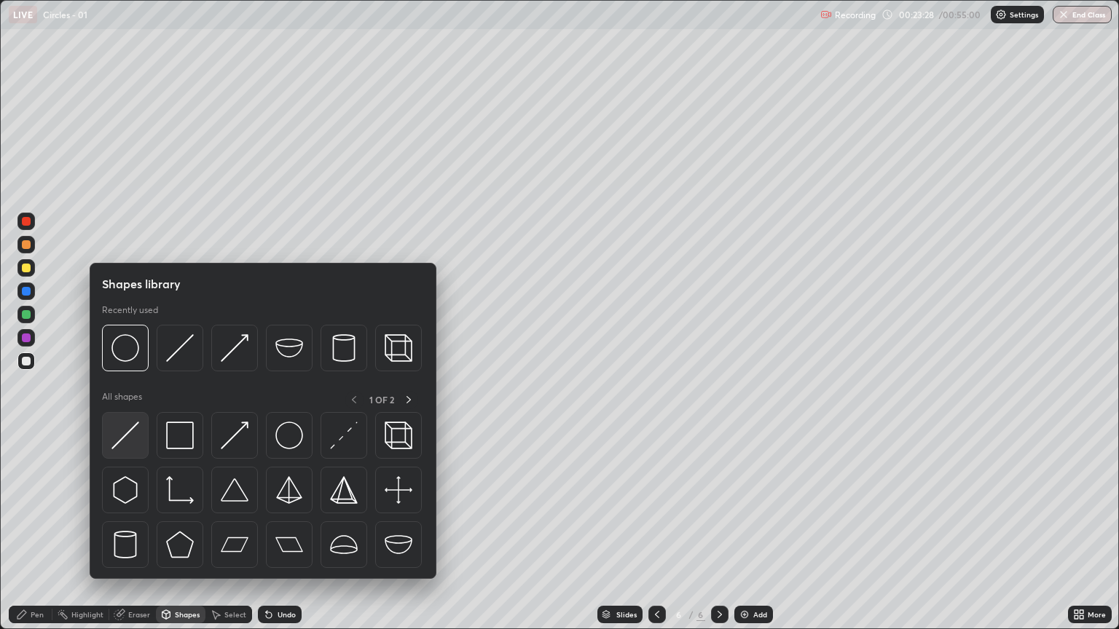
click at [129, 433] on img at bounding box center [125, 436] width 28 height 28
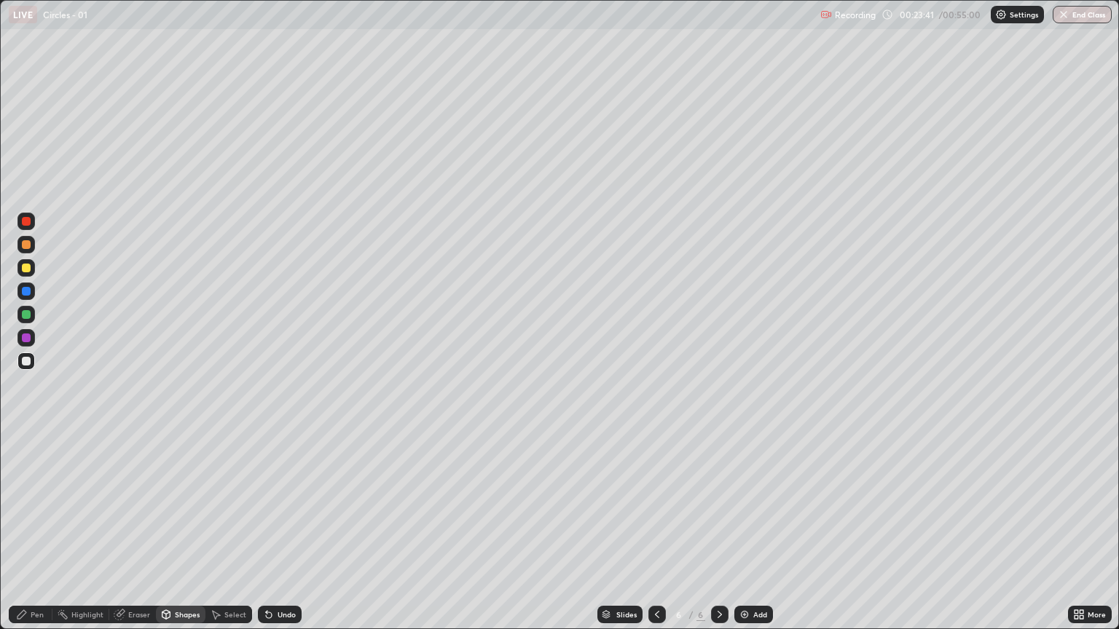
click at [139, 530] on div "Eraser" at bounding box center [139, 614] width 22 height 7
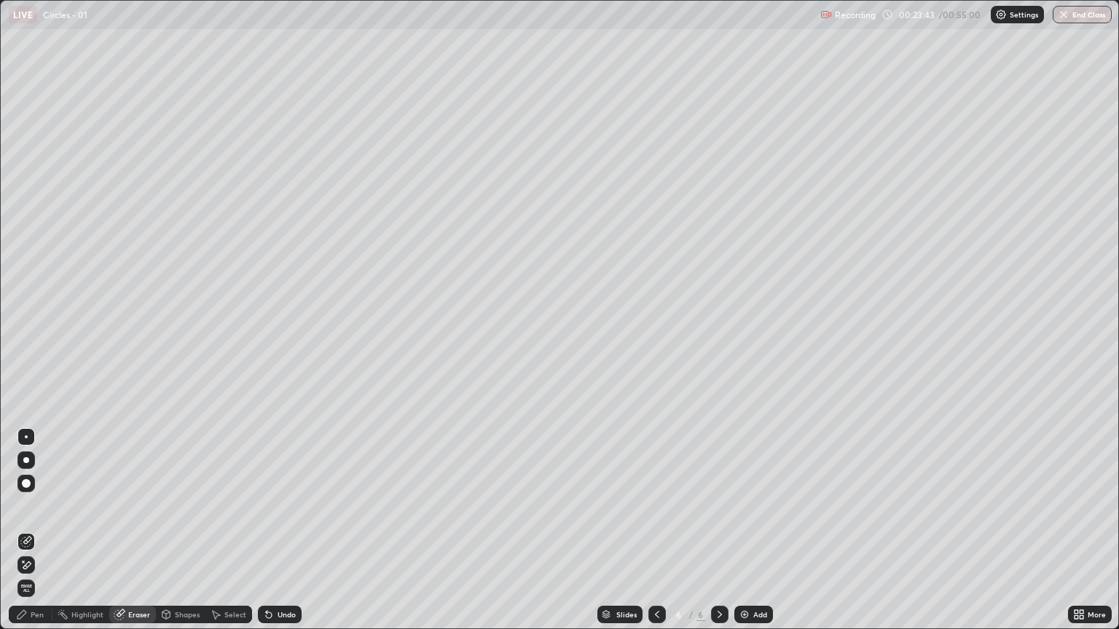
click at [173, 530] on div "Shapes" at bounding box center [181, 614] width 50 height 17
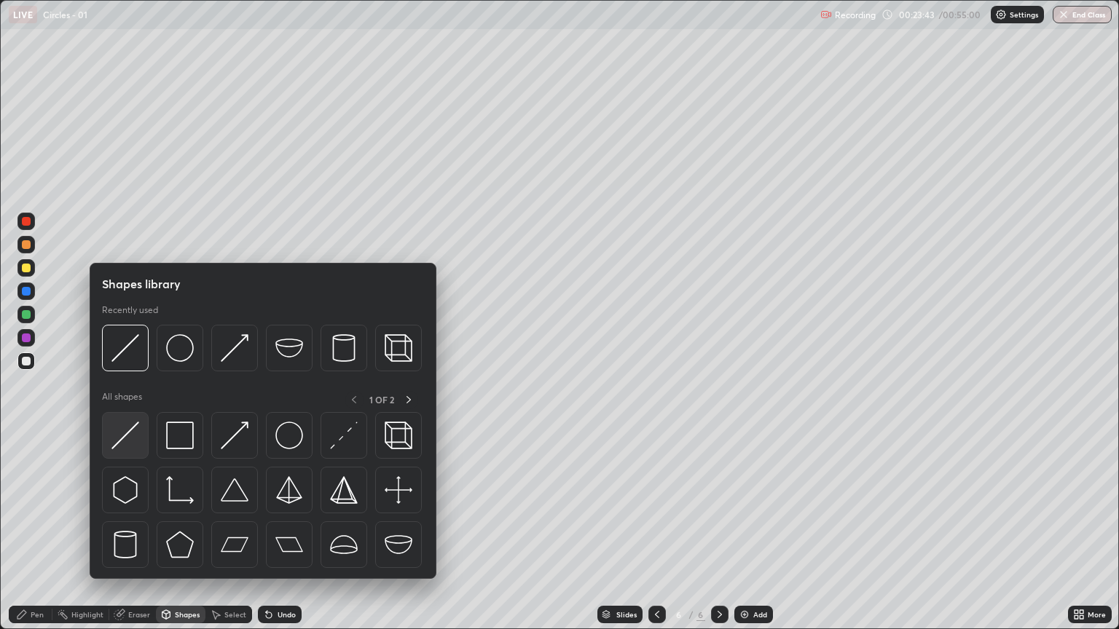
click at [128, 432] on img at bounding box center [125, 436] width 28 height 28
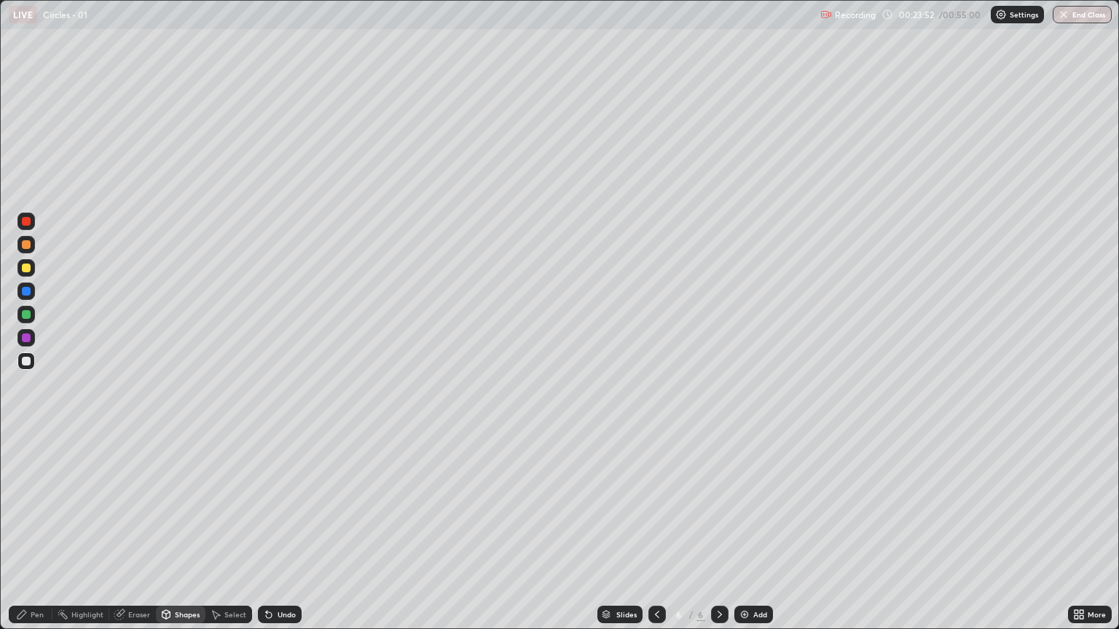
click at [26, 530] on icon at bounding box center [22, 615] width 12 height 12
click at [745, 530] on img at bounding box center [745, 615] width 12 height 12
click at [190, 530] on div "Shapes" at bounding box center [181, 614] width 50 height 17
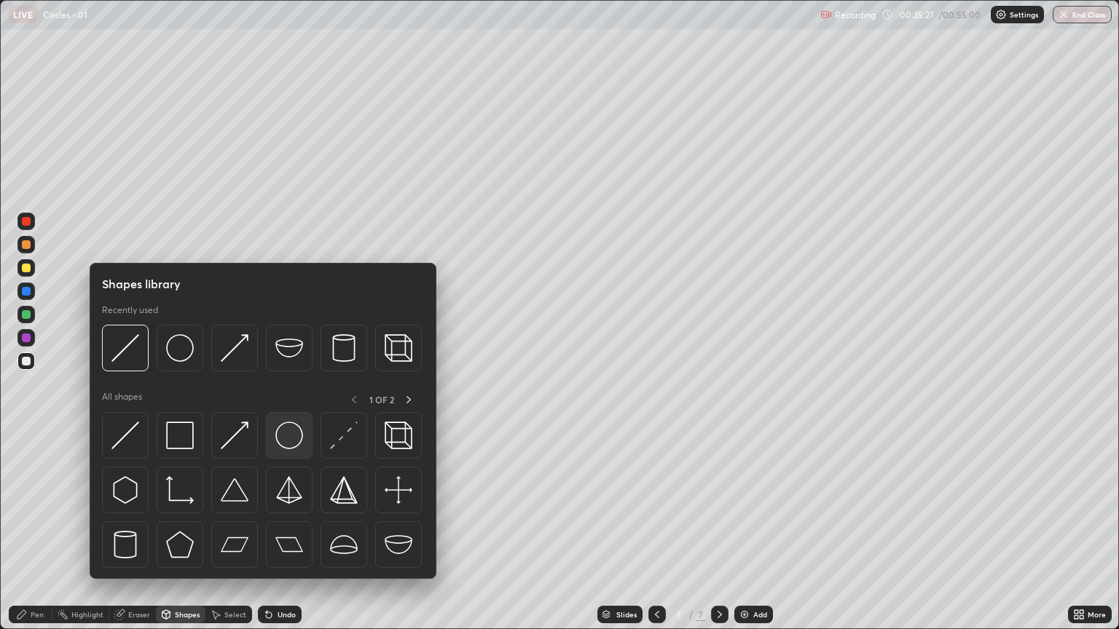
click at [280, 436] on img at bounding box center [289, 436] width 28 height 28
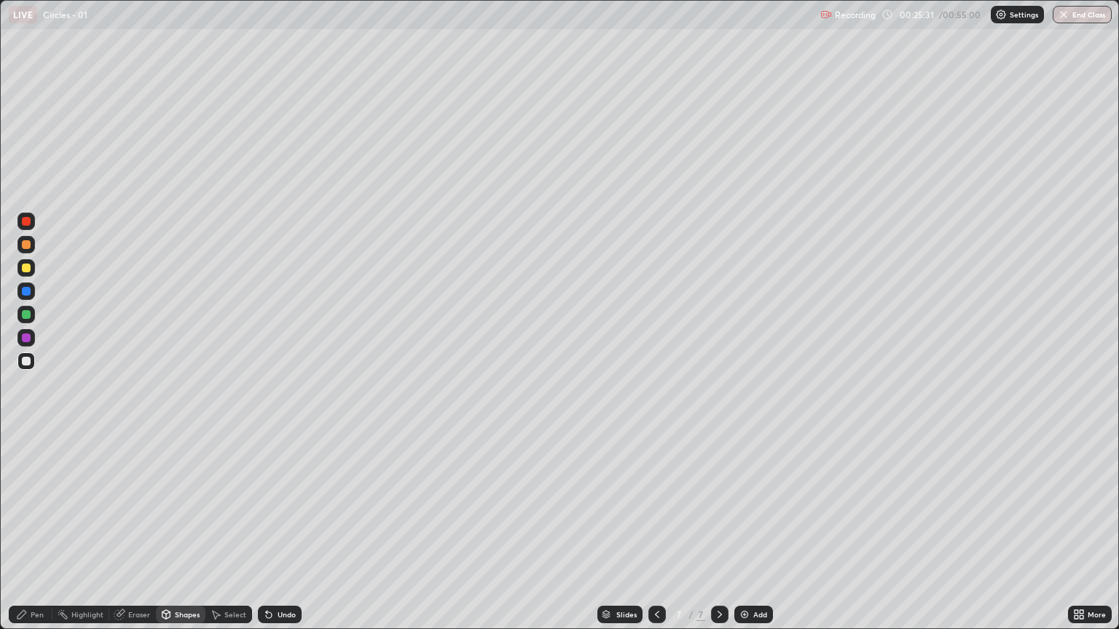
click at [28, 530] on div "Pen" at bounding box center [31, 614] width 44 height 17
click at [182, 530] on div "Shapes" at bounding box center [187, 614] width 25 height 7
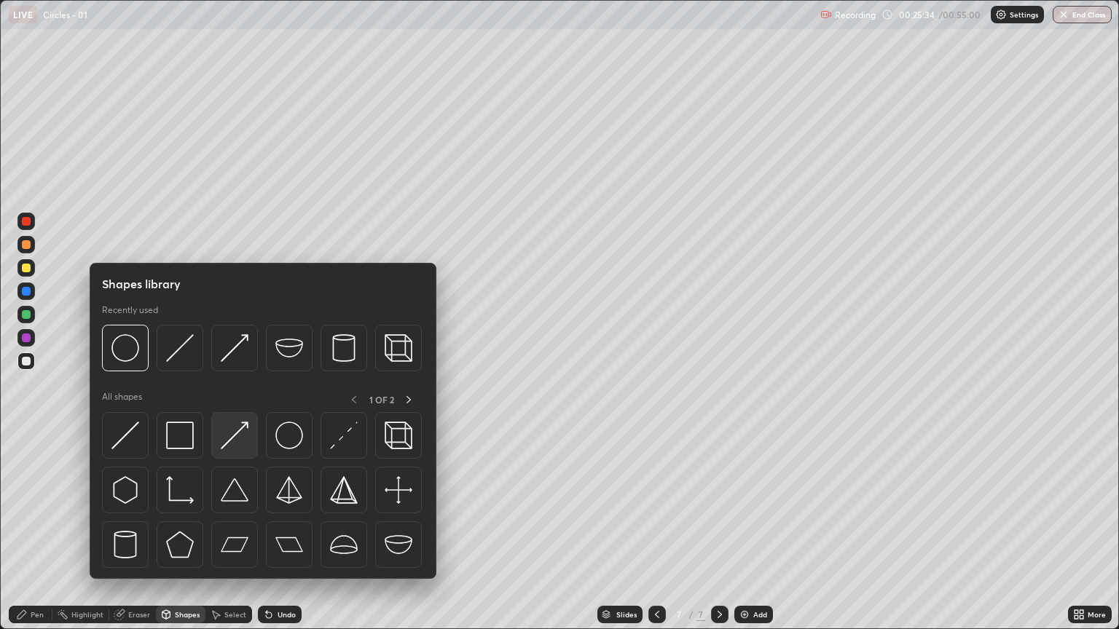
click at [230, 444] on img at bounding box center [235, 436] width 28 height 28
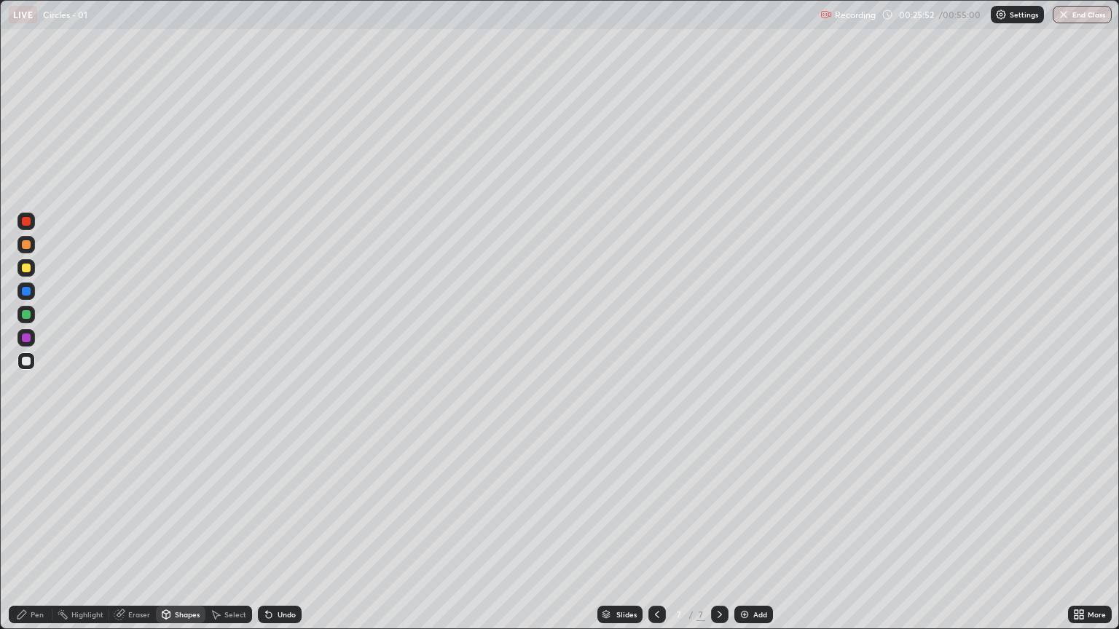
click at [35, 530] on div "Pen" at bounding box center [37, 614] width 13 height 7
click at [184, 530] on div "Shapes" at bounding box center [181, 614] width 50 height 17
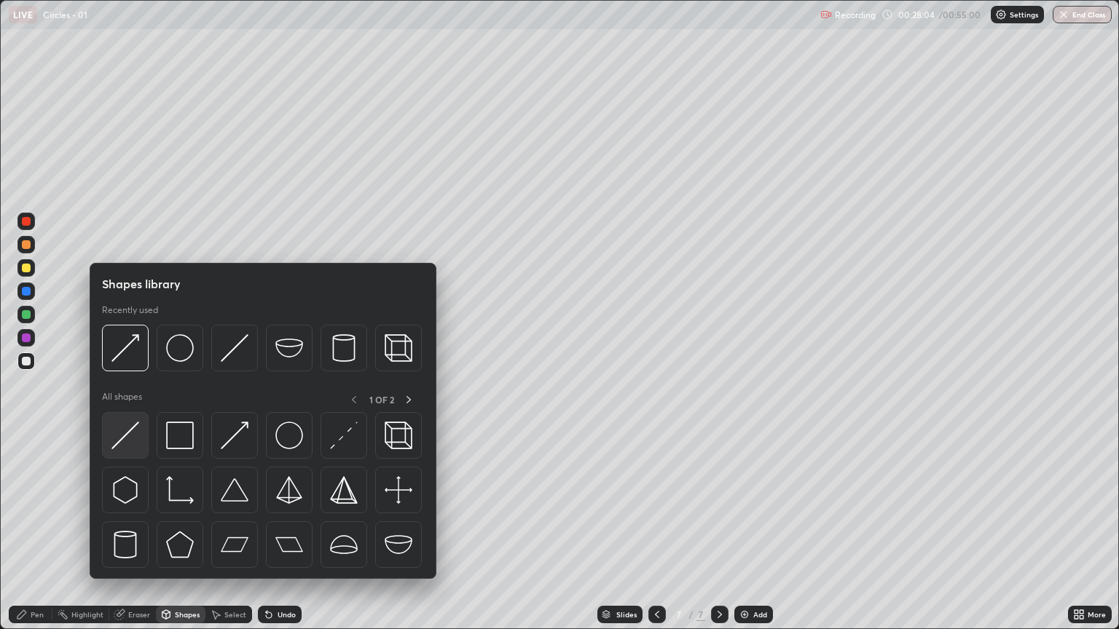
click at [126, 434] on img at bounding box center [125, 436] width 28 height 28
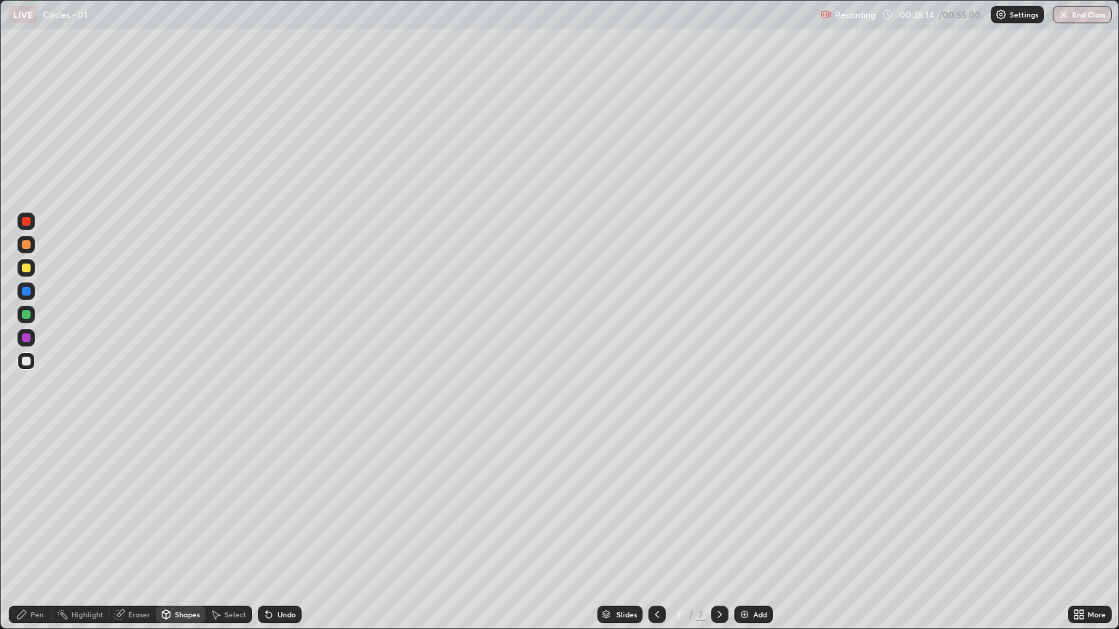
click at [35, 530] on div "Pen" at bounding box center [37, 614] width 13 height 7
click at [28, 314] on div at bounding box center [26, 314] width 9 height 9
click at [280, 530] on div "Undo" at bounding box center [287, 614] width 18 height 7
click at [184, 530] on div "Shapes" at bounding box center [187, 614] width 25 height 7
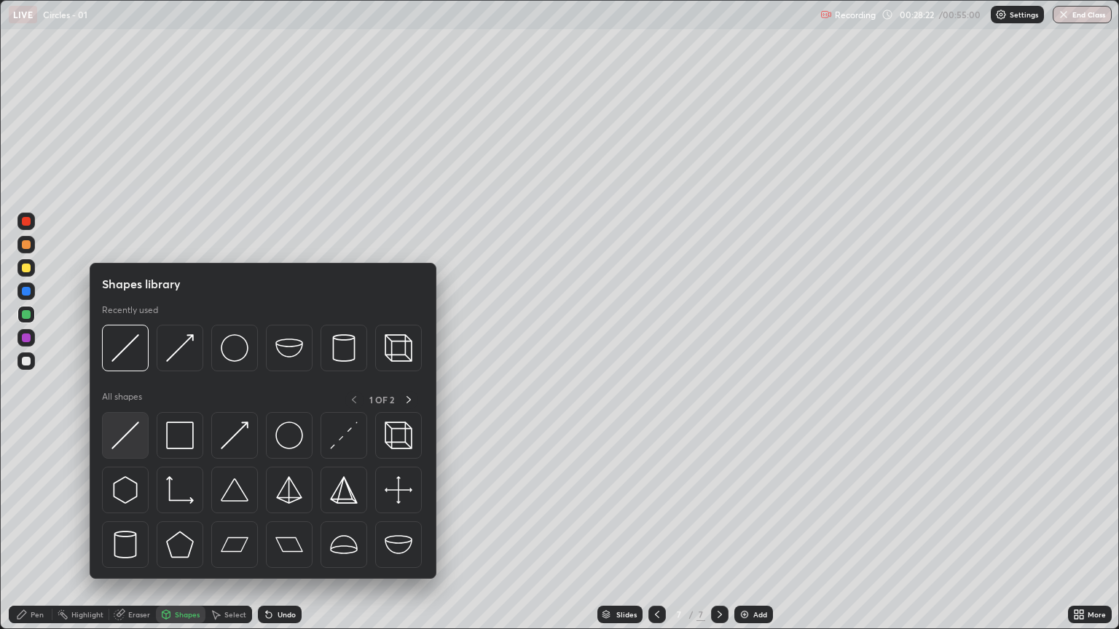
click at [133, 441] on img at bounding box center [125, 436] width 28 height 28
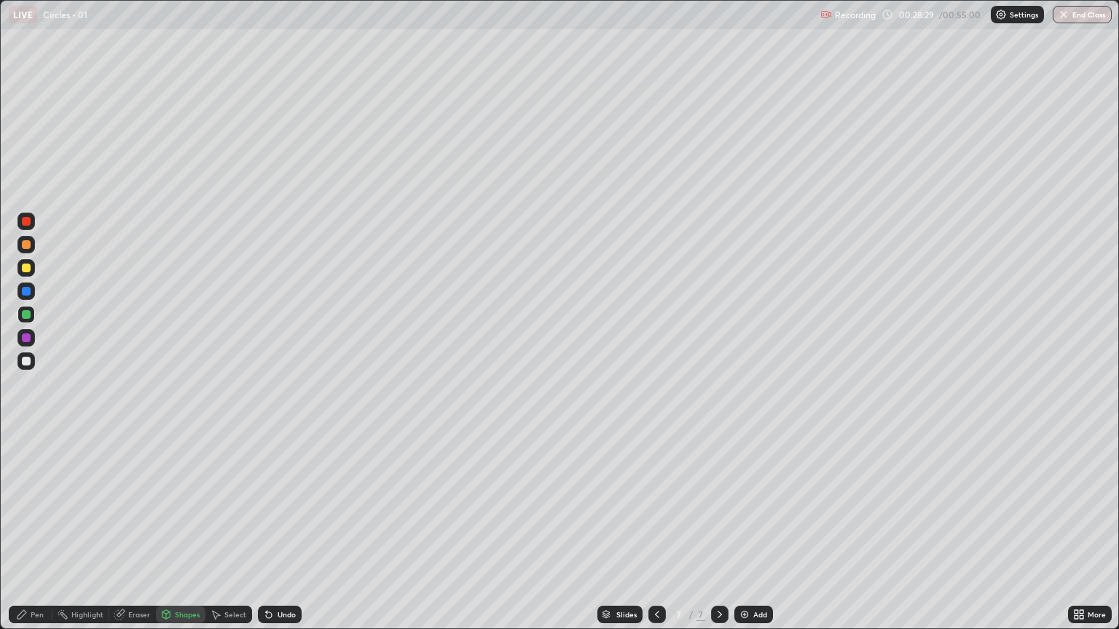
click at [29, 530] on div "Pen" at bounding box center [31, 614] width 44 height 17
click at [869, 530] on div "Slides 7 / 7 Add" at bounding box center [685, 614] width 766 height 29
click at [139, 530] on div "Eraser" at bounding box center [139, 614] width 22 height 7
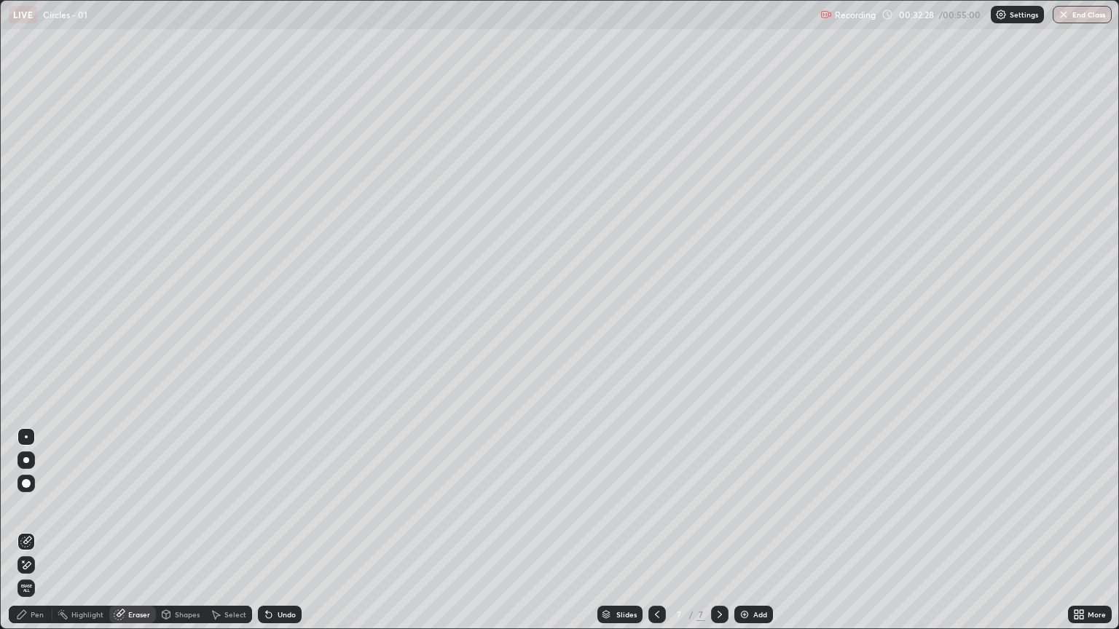
click at [32, 530] on div "Pen" at bounding box center [31, 614] width 44 height 17
click at [753, 530] on div "Add" at bounding box center [760, 614] width 14 height 7
click at [172, 530] on div "Shapes" at bounding box center [181, 614] width 50 height 17
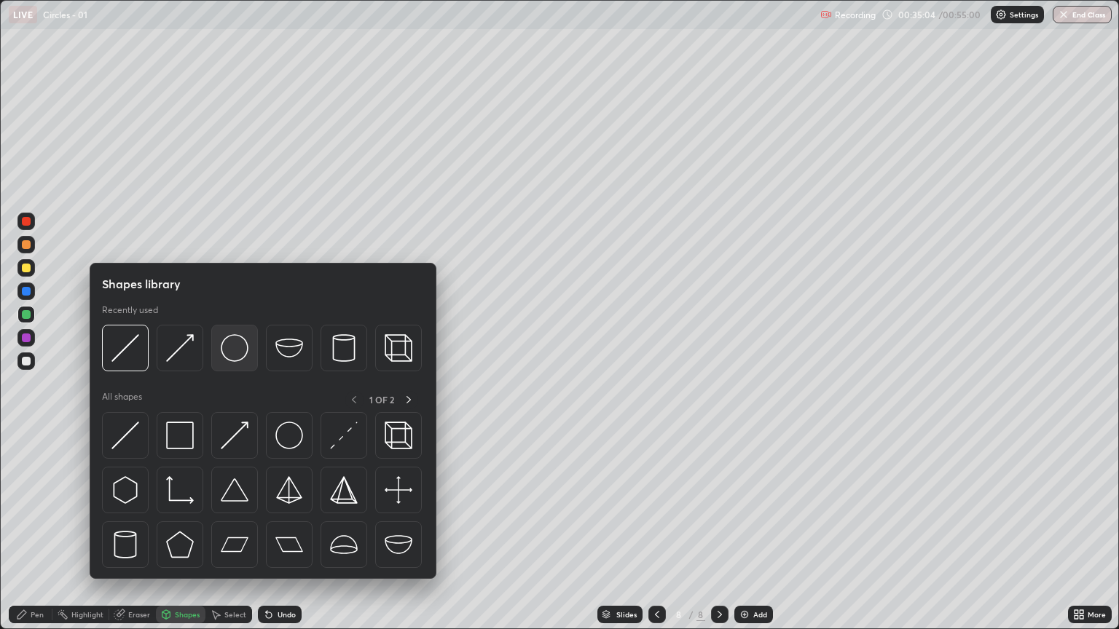
click at [233, 356] on img at bounding box center [235, 348] width 28 height 28
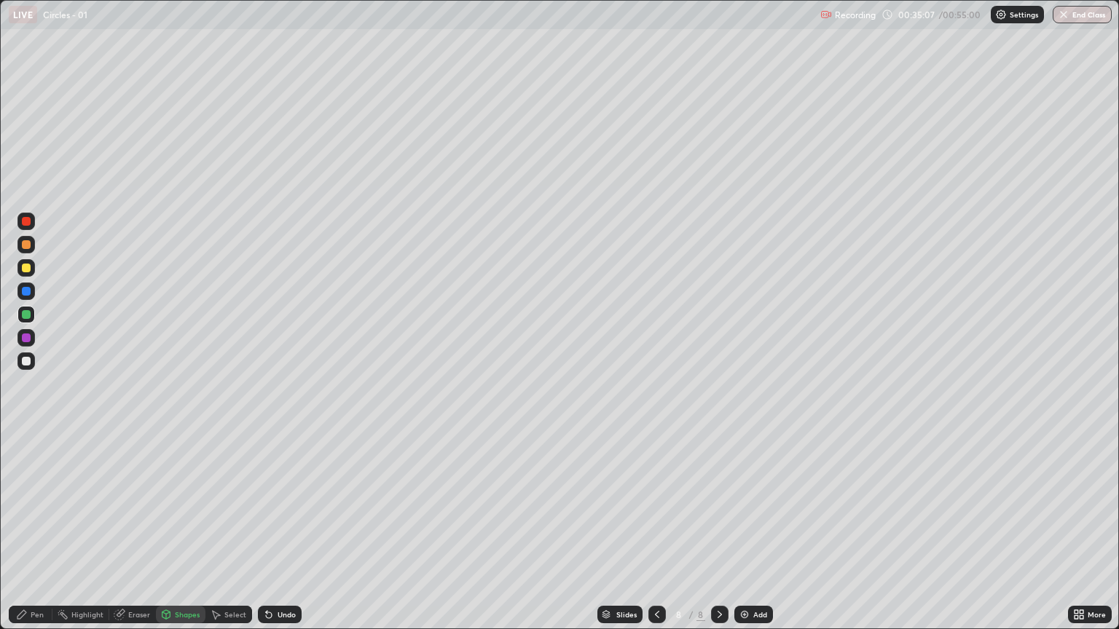
click at [189, 530] on div "Shapes" at bounding box center [187, 614] width 25 height 7
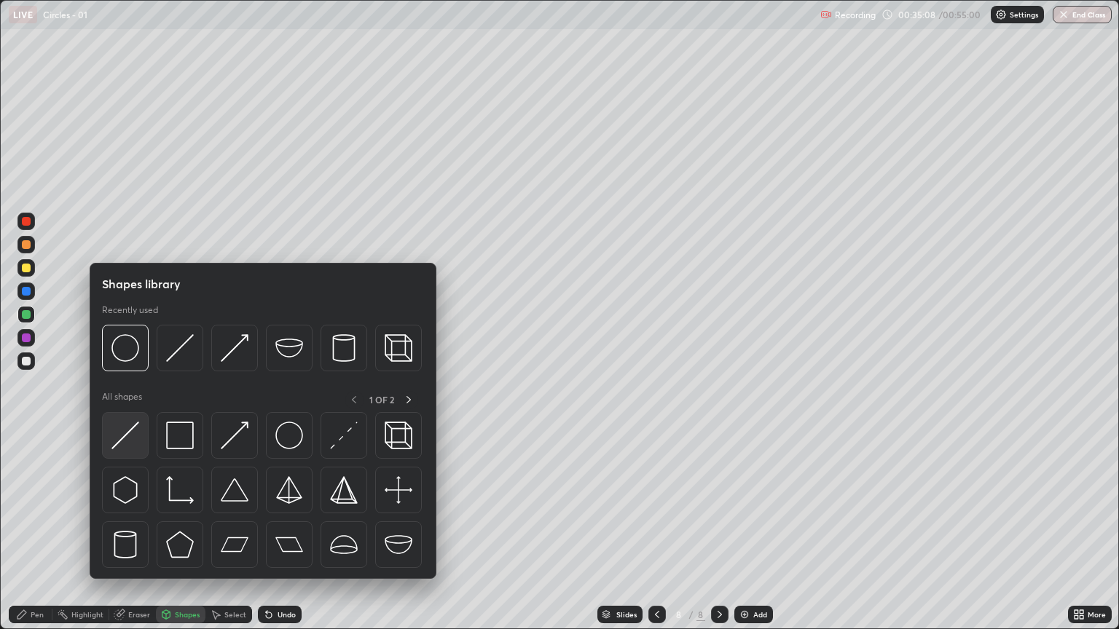
click at [134, 441] on img at bounding box center [125, 436] width 28 height 28
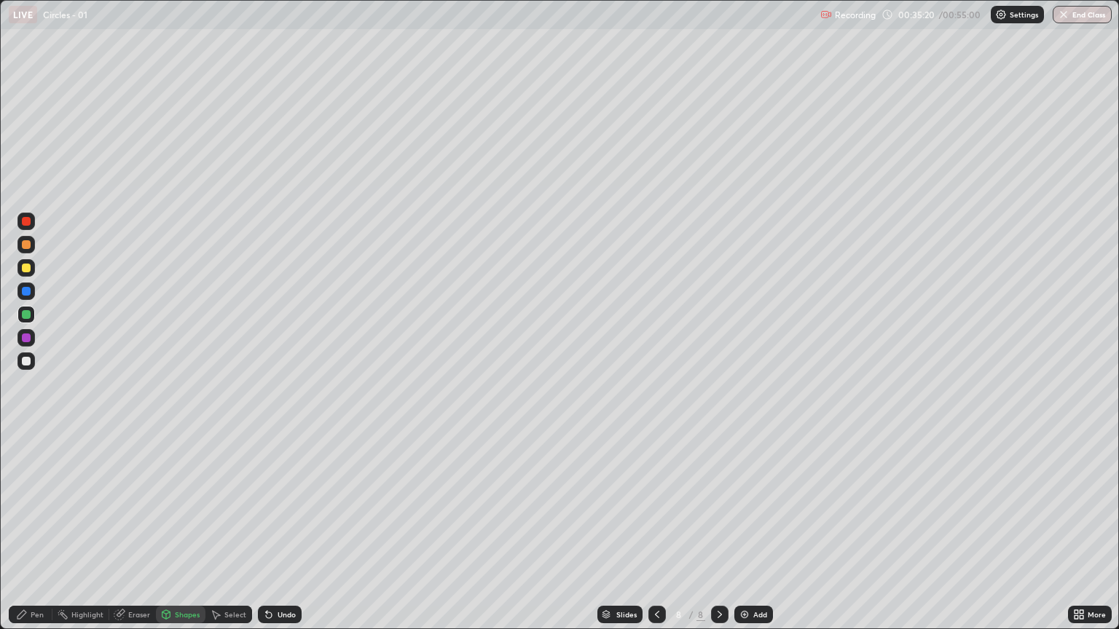
click at [41, 530] on div "Pen" at bounding box center [37, 614] width 13 height 7
click at [749, 530] on div "Add" at bounding box center [753, 614] width 39 height 17
click at [189, 530] on div "Shapes" at bounding box center [187, 614] width 25 height 7
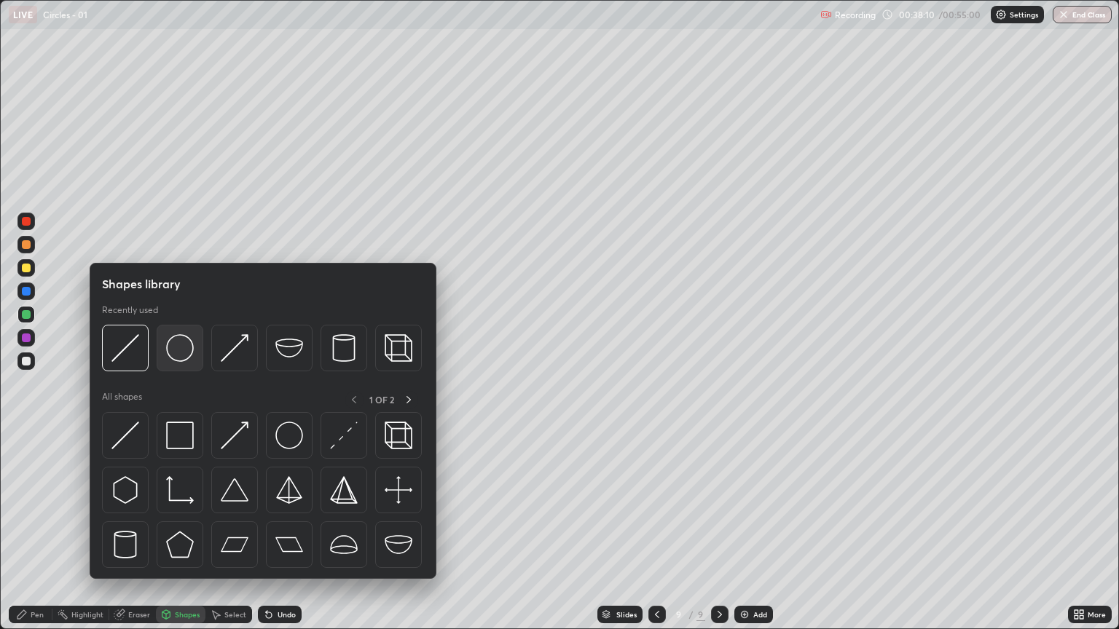
click at [184, 361] on img at bounding box center [180, 348] width 28 height 28
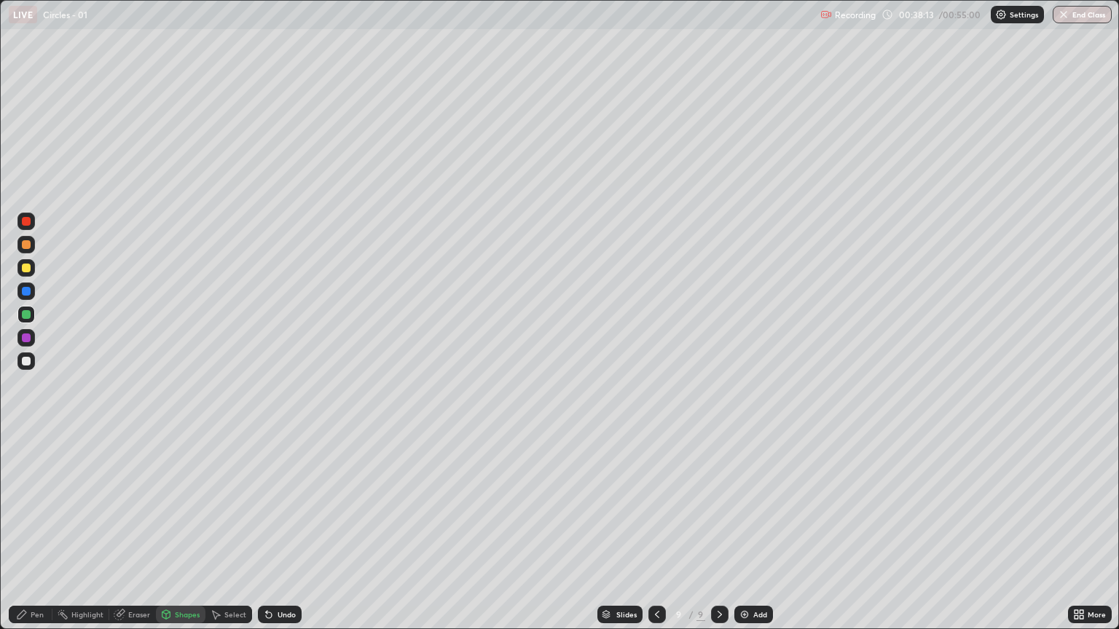
click at [188, 530] on div "Shapes" at bounding box center [187, 614] width 25 height 7
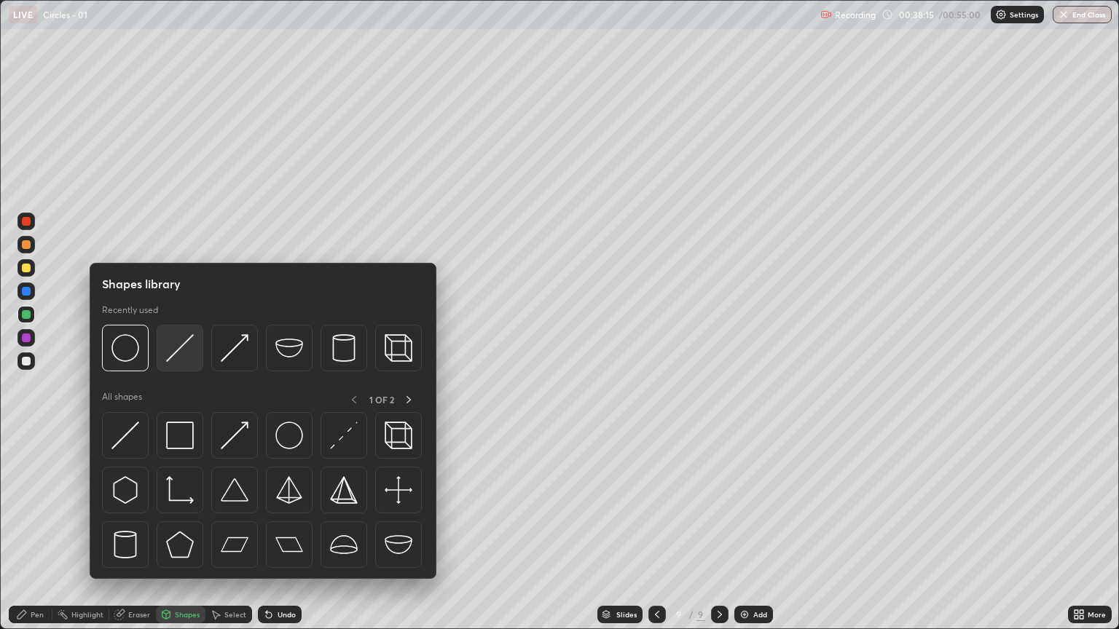
click at [182, 350] on img at bounding box center [180, 348] width 28 height 28
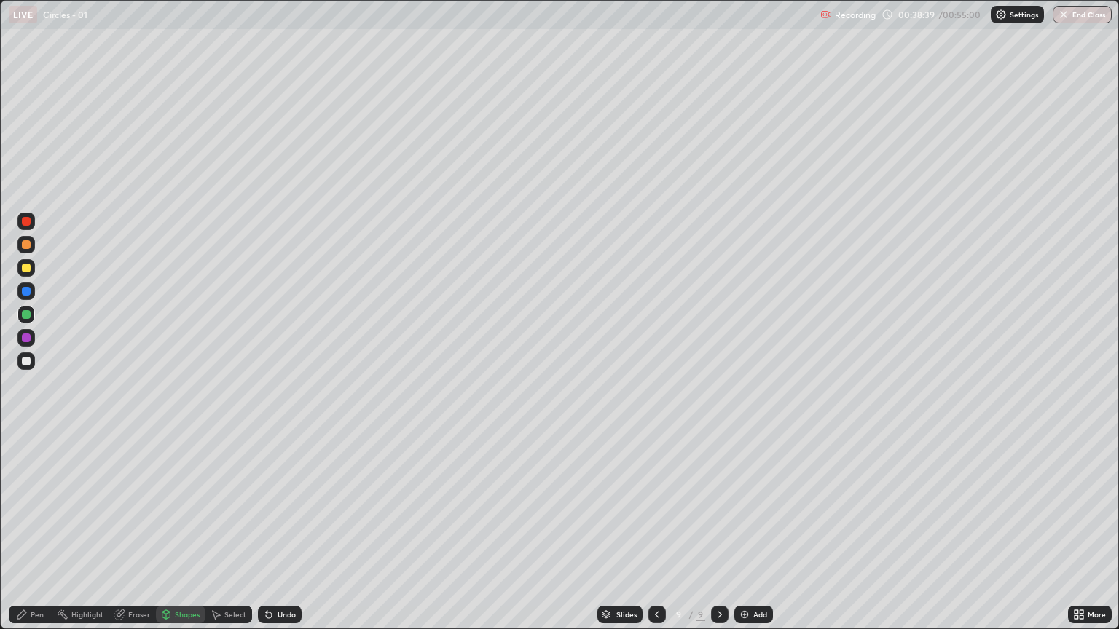
click at [34, 530] on div "Pen" at bounding box center [37, 614] width 13 height 7
click at [25, 361] on div at bounding box center [26, 361] width 9 height 9
click at [135, 530] on div "Eraser" at bounding box center [139, 614] width 22 height 7
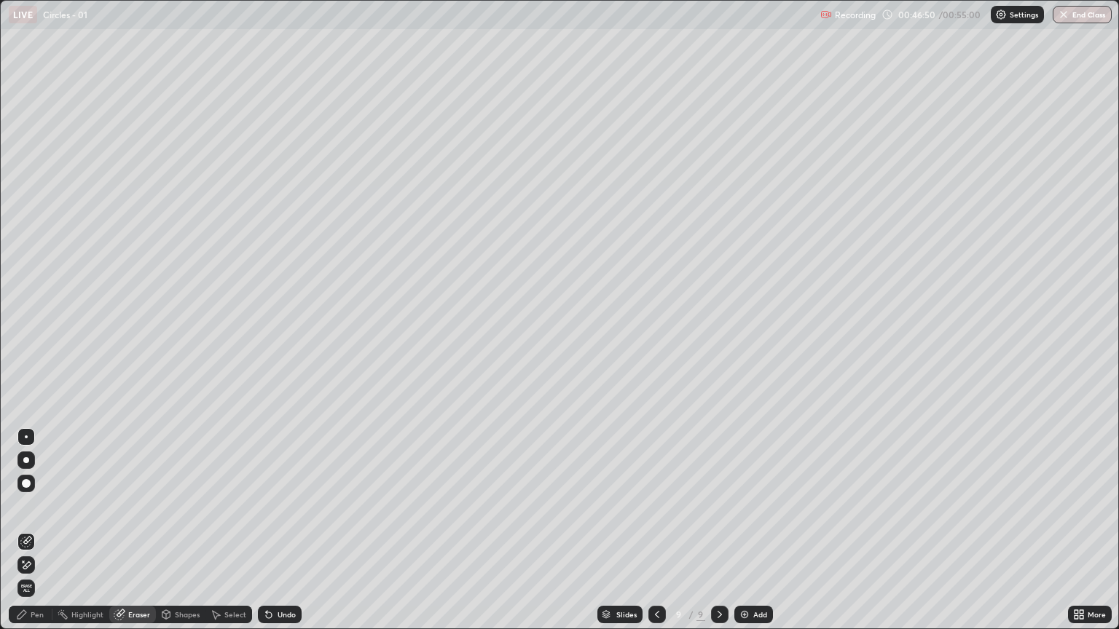
click at [36, 530] on div "Pen" at bounding box center [37, 614] width 13 height 7
click at [128, 530] on div "Eraser" at bounding box center [139, 614] width 22 height 7
click at [36, 530] on div "Pen" at bounding box center [31, 614] width 44 height 17
click at [135, 530] on div "Eraser" at bounding box center [139, 614] width 22 height 7
click at [279, 530] on div "Undo" at bounding box center [287, 614] width 18 height 7
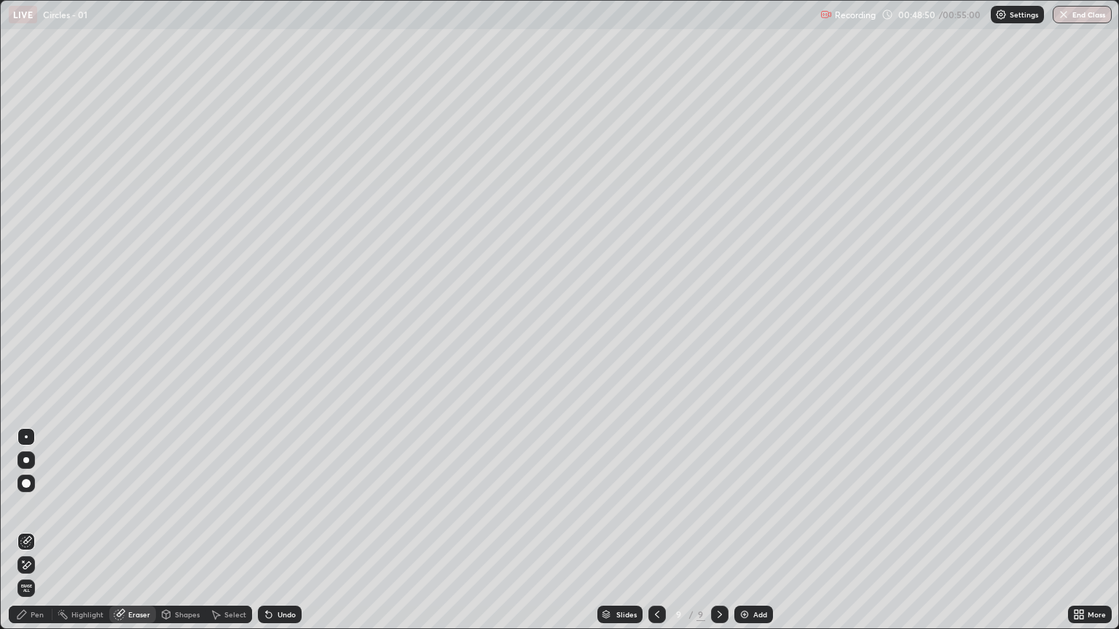
click at [43, 530] on div "Pen" at bounding box center [37, 614] width 13 height 7
click at [744, 530] on img at bounding box center [745, 615] width 12 height 12
click at [138, 530] on div "Eraser" at bounding box center [132, 614] width 47 height 17
click at [182, 530] on div "Shapes" at bounding box center [187, 614] width 25 height 7
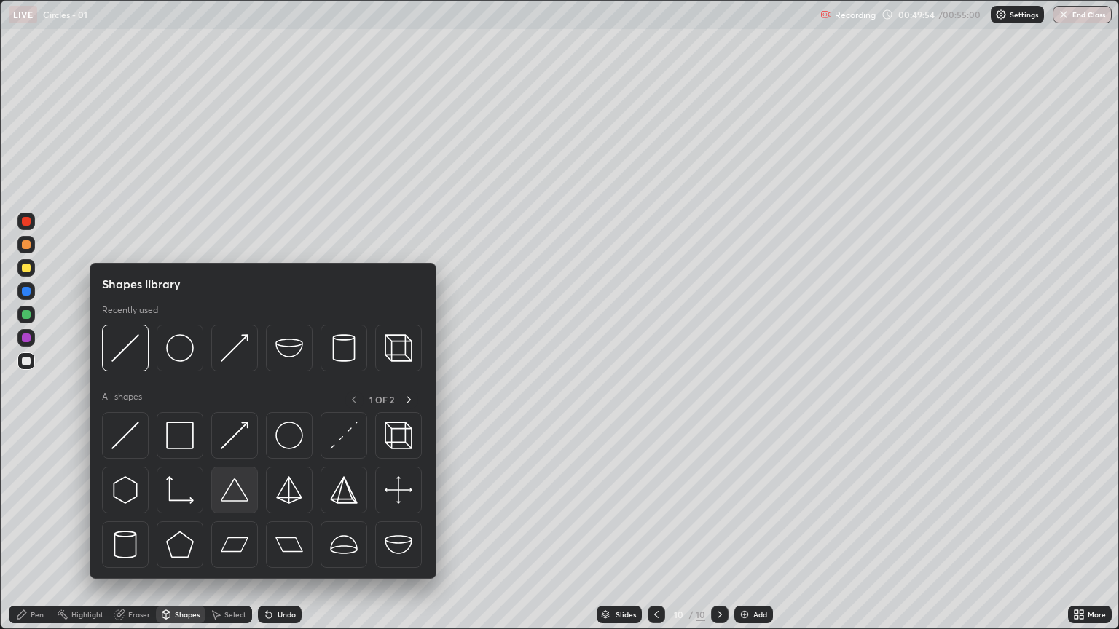
click at [224, 493] on img at bounding box center [235, 490] width 28 height 28
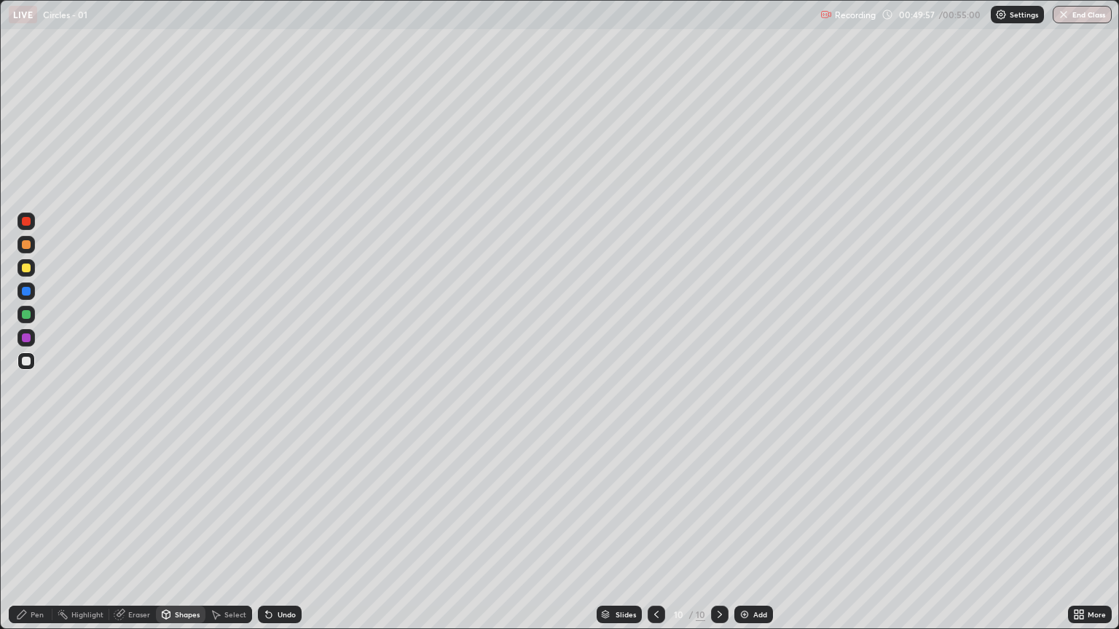
click at [179, 530] on div "Shapes" at bounding box center [187, 614] width 25 height 7
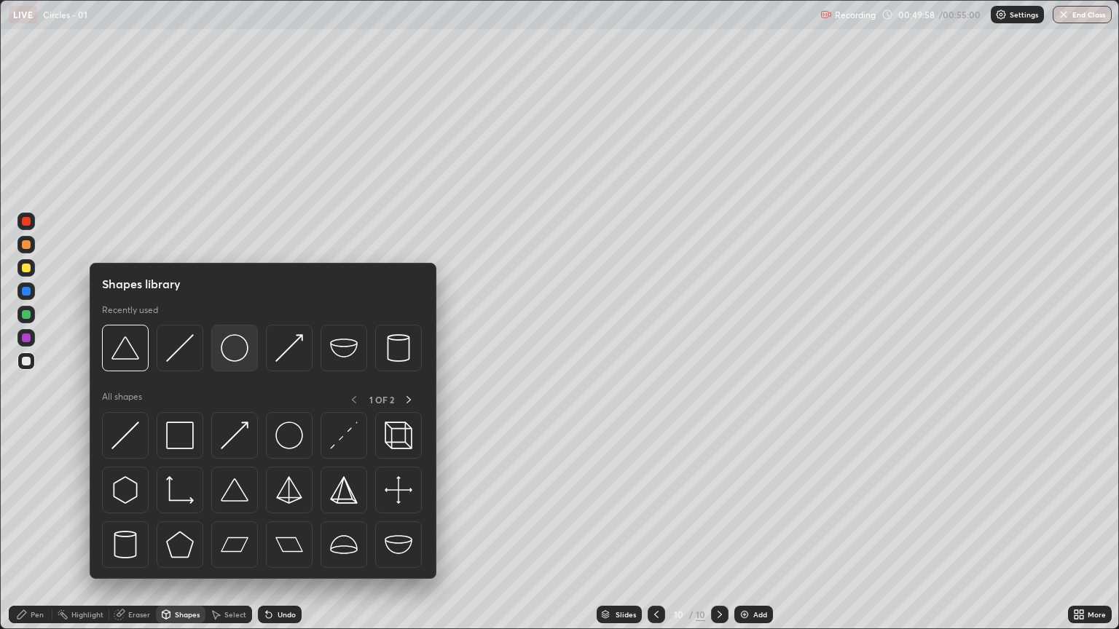
click at [235, 355] on img at bounding box center [235, 348] width 28 height 28
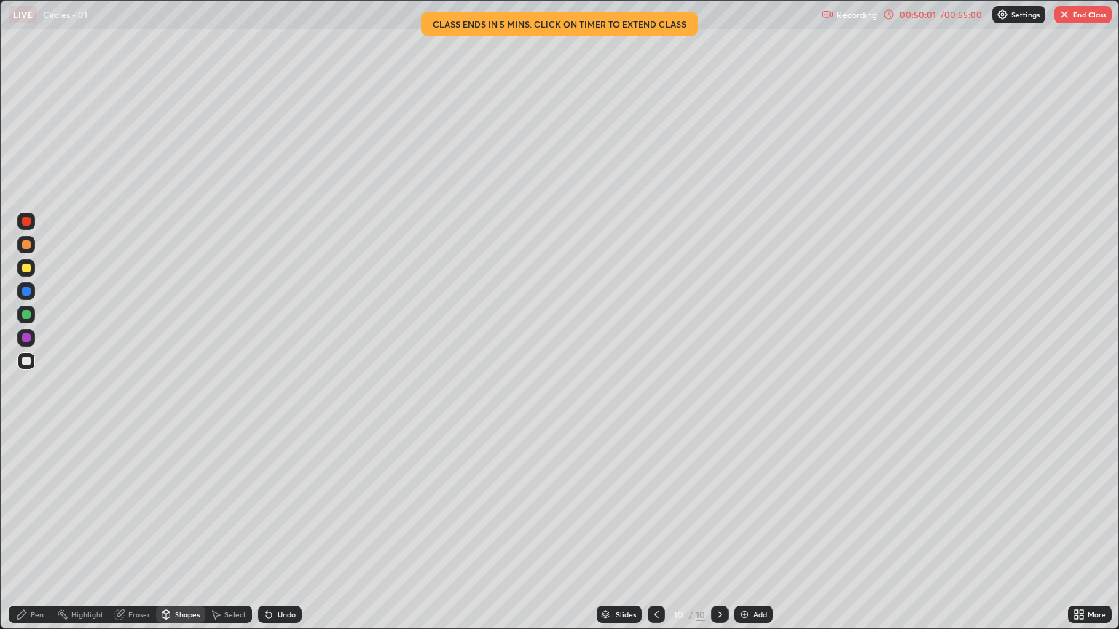
click at [282, 530] on div "Undo" at bounding box center [280, 614] width 44 height 17
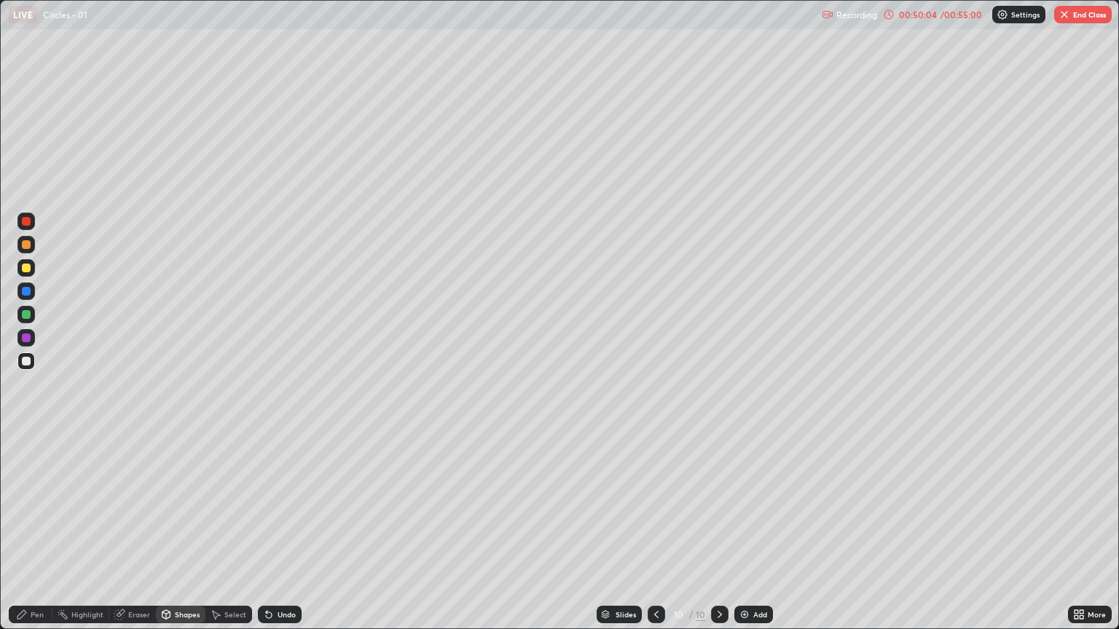
click at [284, 530] on div "Undo" at bounding box center [280, 614] width 44 height 17
click at [280, 530] on div "Undo" at bounding box center [287, 614] width 18 height 7
click at [294, 530] on div "Undo" at bounding box center [280, 614] width 44 height 17
click at [278, 530] on div "Undo" at bounding box center [287, 614] width 18 height 7
click at [281, 530] on div "Undo" at bounding box center [287, 614] width 18 height 7
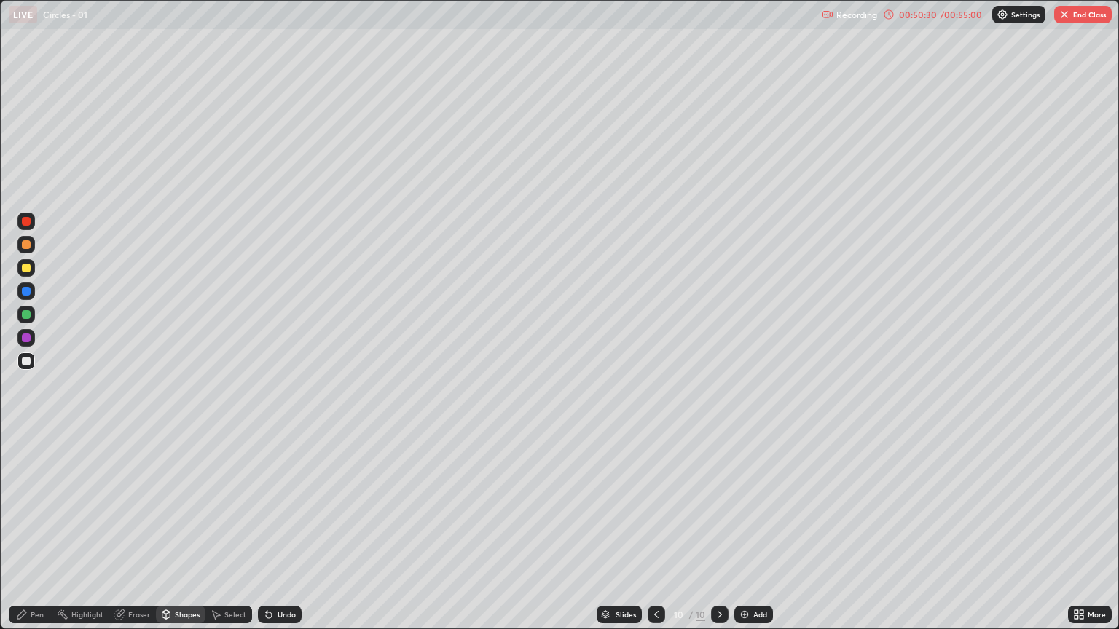
click at [34, 530] on div "Pen" at bounding box center [37, 614] width 13 height 7
click at [177, 530] on div "Shapes" at bounding box center [187, 614] width 25 height 7
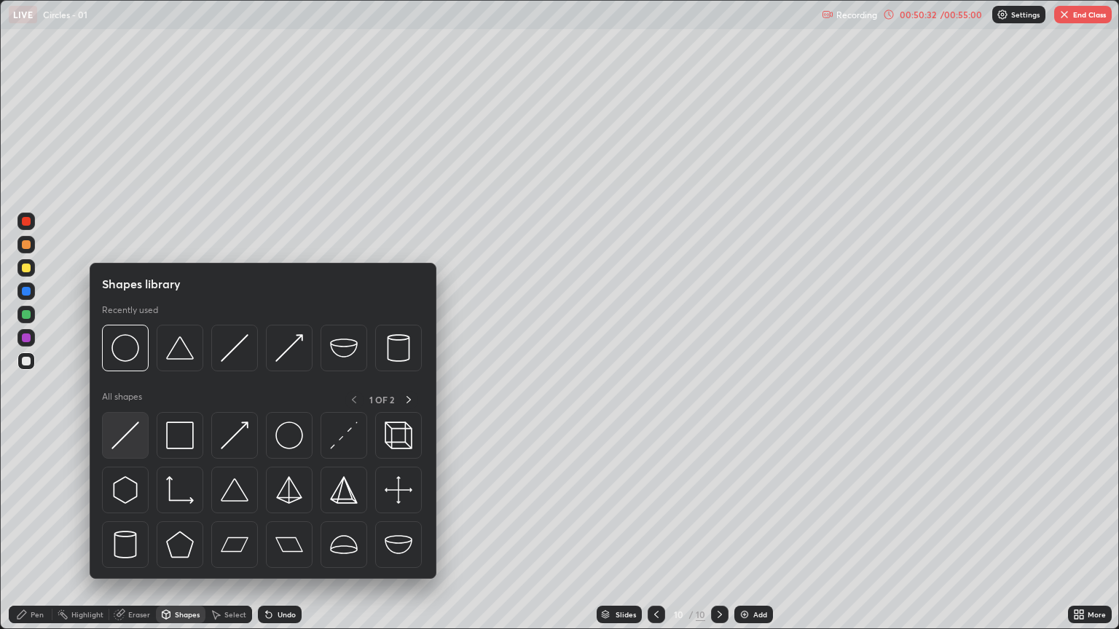
click at [131, 440] on img at bounding box center [125, 436] width 28 height 28
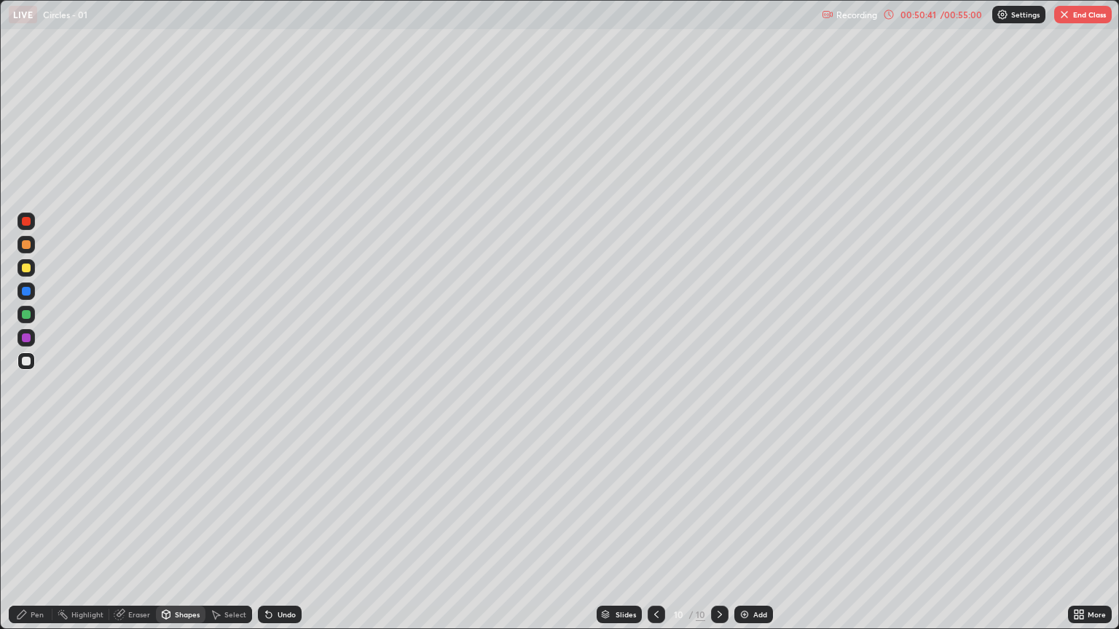
click at [274, 530] on div "Undo" at bounding box center [280, 614] width 44 height 17
click at [35, 530] on div "Pen" at bounding box center [31, 614] width 44 height 17
click at [278, 530] on div "Undo" at bounding box center [280, 614] width 44 height 17
click at [289, 530] on div "Undo" at bounding box center [287, 614] width 18 height 7
click at [286, 530] on div "Undo" at bounding box center [287, 614] width 18 height 7
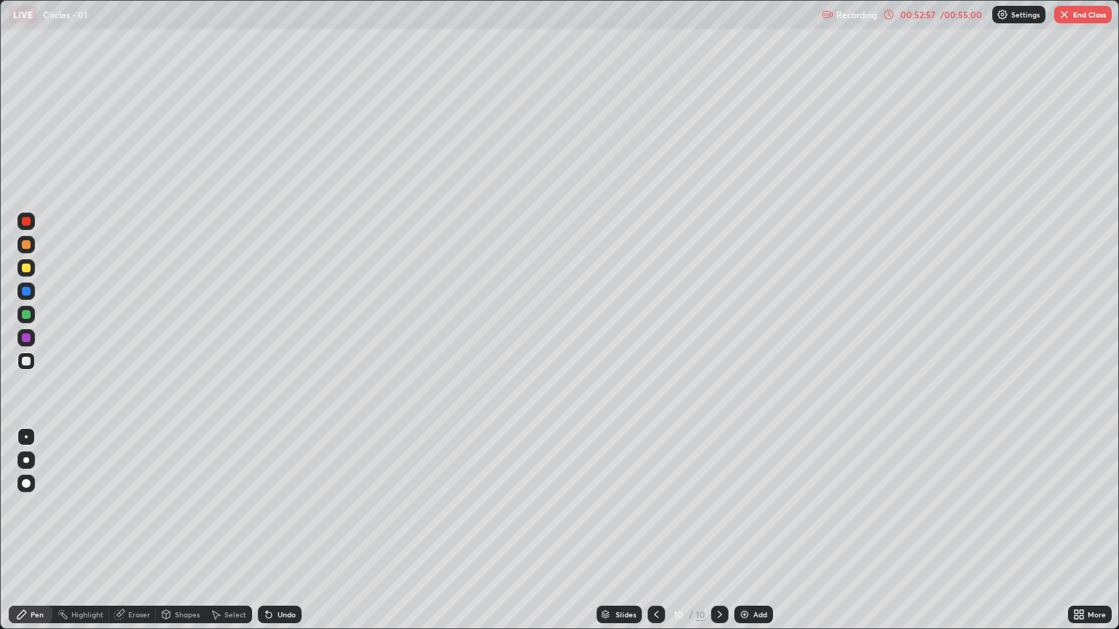
click at [278, 530] on div "Undo" at bounding box center [287, 614] width 18 height 7
click at [1079, 20] on button "End Class" at bounding box center [1083, 14] width 58 height 17
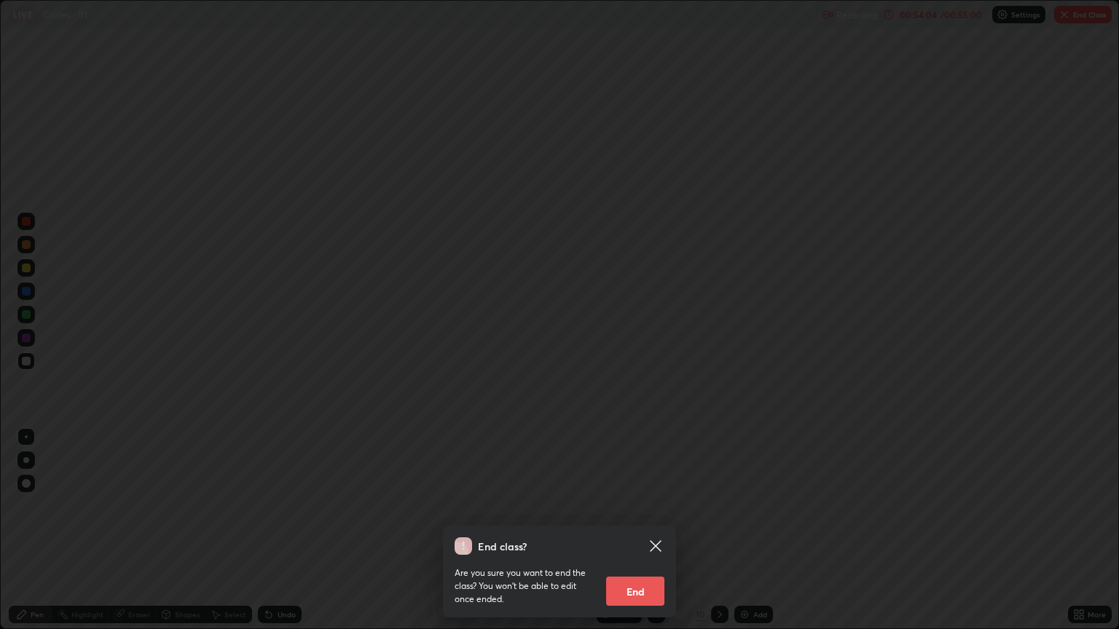
click at [643, 530] on button "End" at bounding box center [635, 591] width 58 height 29
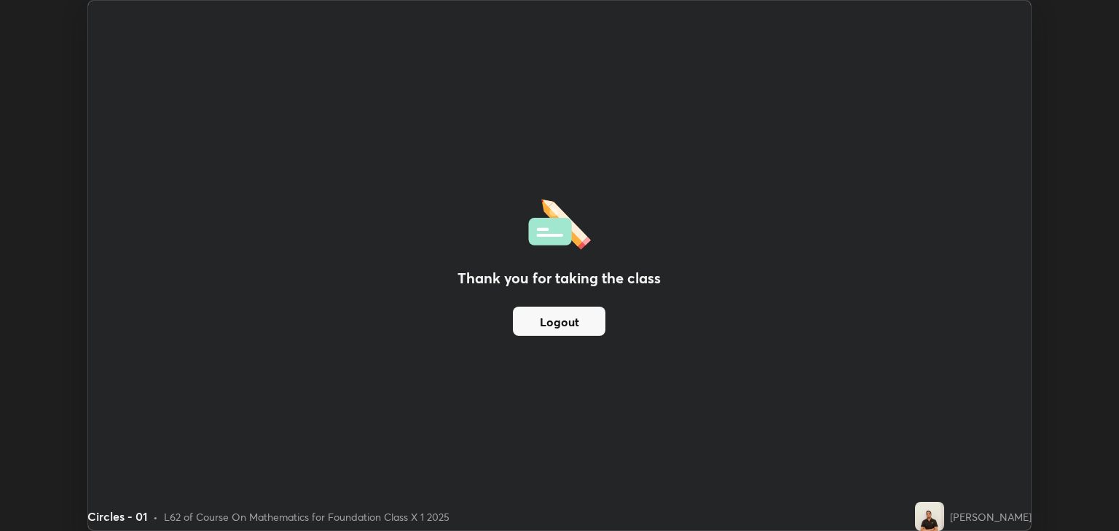
scroll to position [72308, 71721]
